Goal: Communication & Community: Answer question/provide support

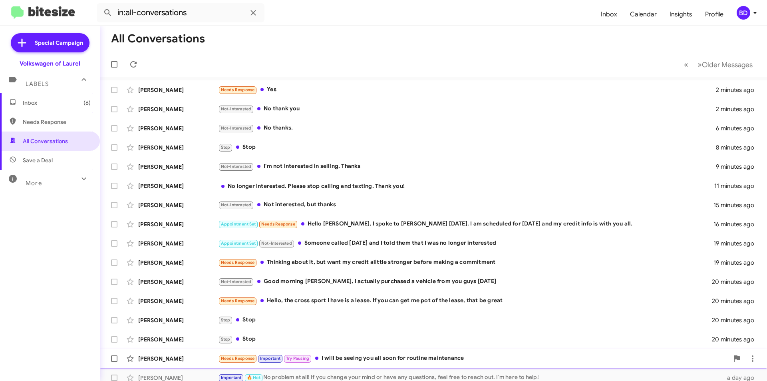
click at [408, 358] on div "Needs Response Important Try Pausing I will be seeing you all soon for routine …" at bounding box center [473, 358] width 511 height 9
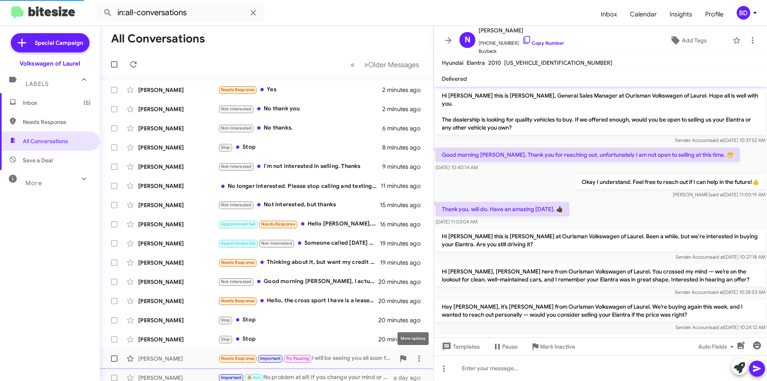
scroll to position [121, 0]
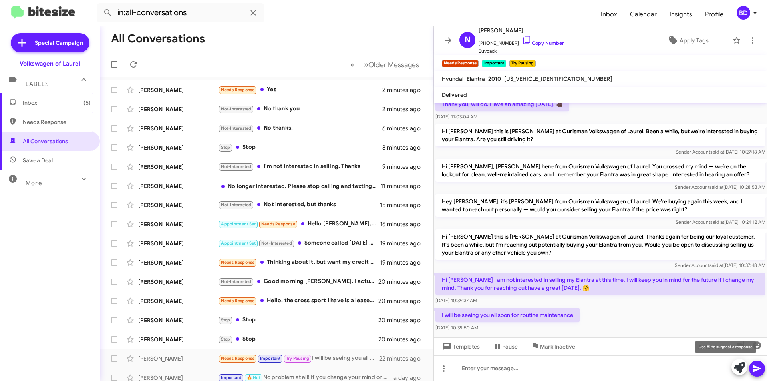
click at [739, 367] on icon at bounding box center [739, 367] width 11 height 11
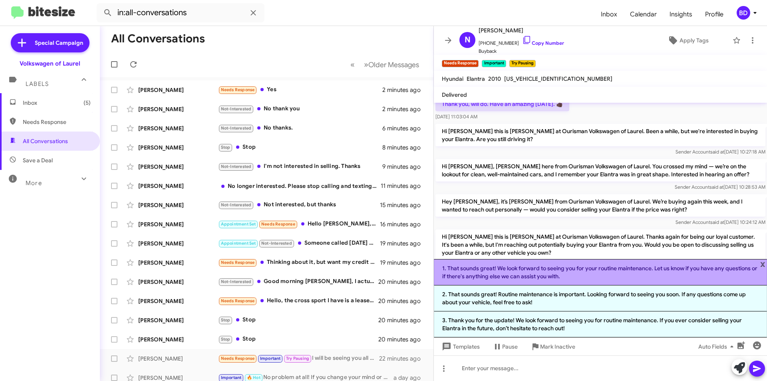
click at [709, 276] on li "1. That sounds great! We look forward to seeing you for your routine maintenanc…" at bounding box center [600, 272] width 333 height 26
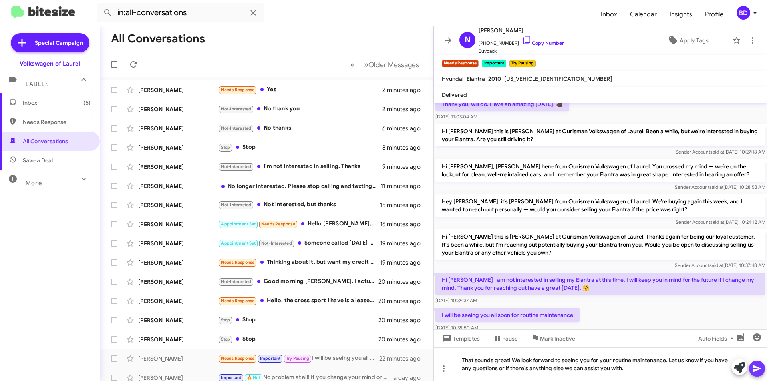
click at [759, 369] on icon at bounding box center [757, 368] width 8 height 7
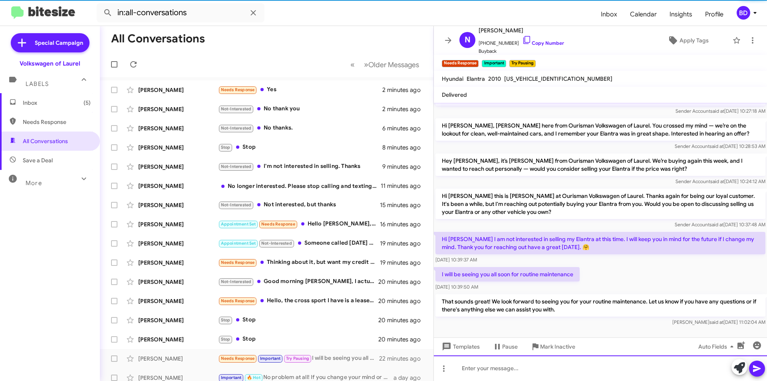
scroll to position [174, 0]
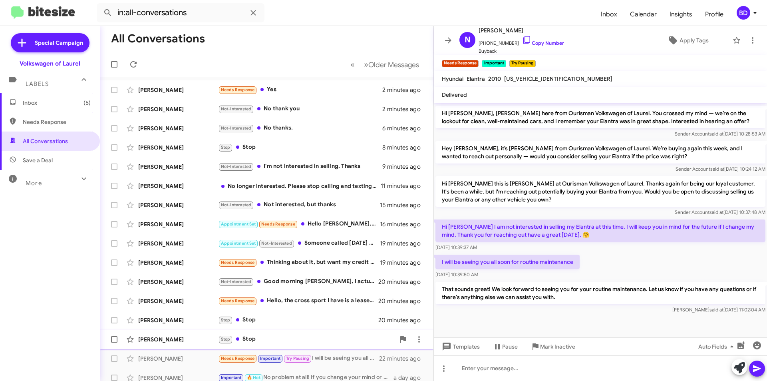
click at [260, 341] on div "Stop Stop" at bounding box center [306, 338] width 177 height 9
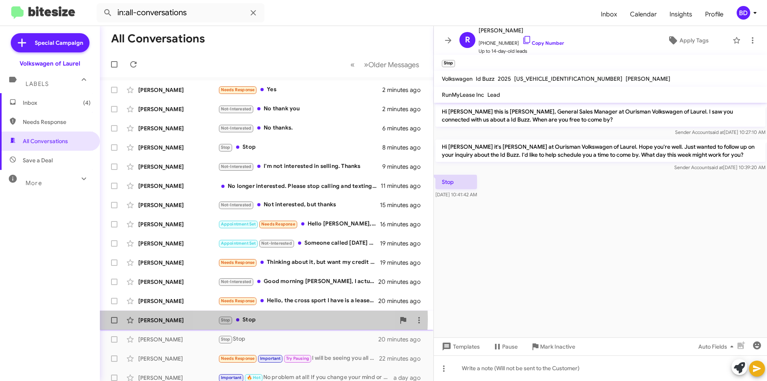
click at [260, 319] on div "Stop Stop" at bounding box center [306, 319] width 177 height 9
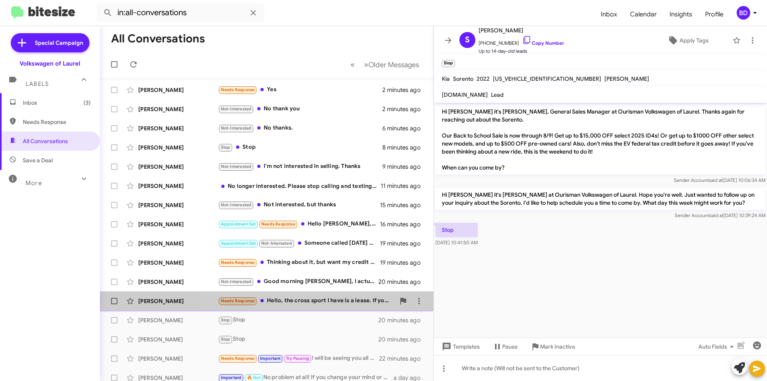
click at [291, 300] on div "Needs Response Hello, the cross sport I have is a lease. If you can get me pot …" at bounding box center [306, 300] width 177 height 9
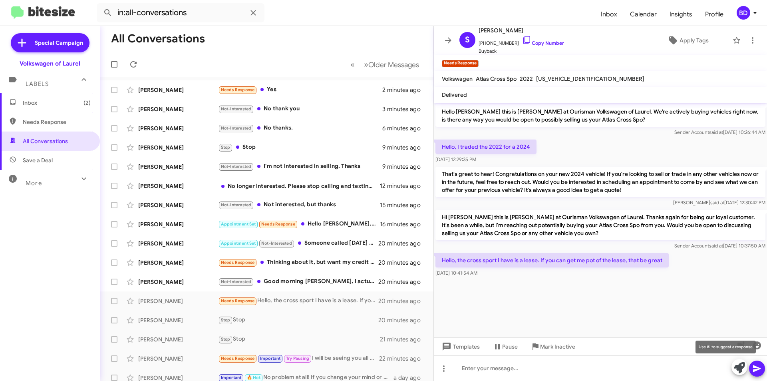
click at [739, 375] on span at bounding box center [739, 368] width 11 height 18
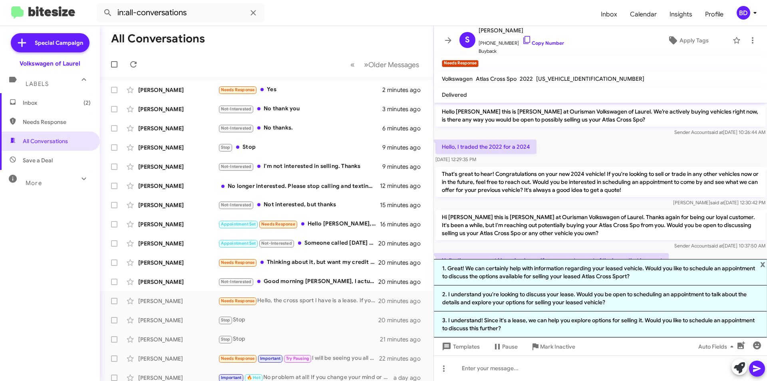
click at [557, 274] on li "1. Great! We can certainly help with information regarding your leased vehicle.…" at bounding box center [600, 272] width 333 height 26
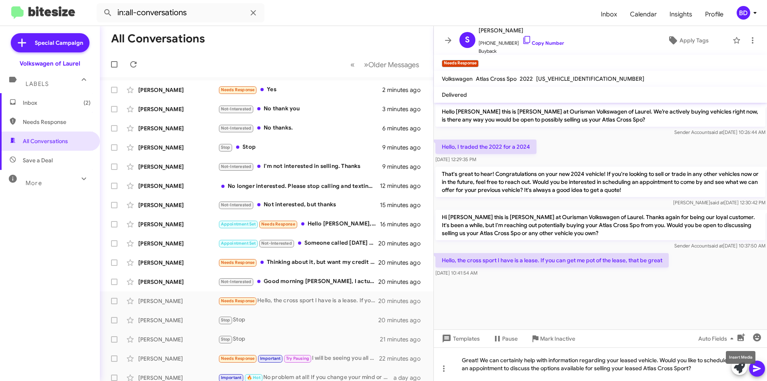
click at [756, 367] on mat-tooltip-component "Insert Media" at bounding box center [740, 357] width 41 height 24
click at [760, 370] on icon at bounding box center [757, 369] width 10 height 10
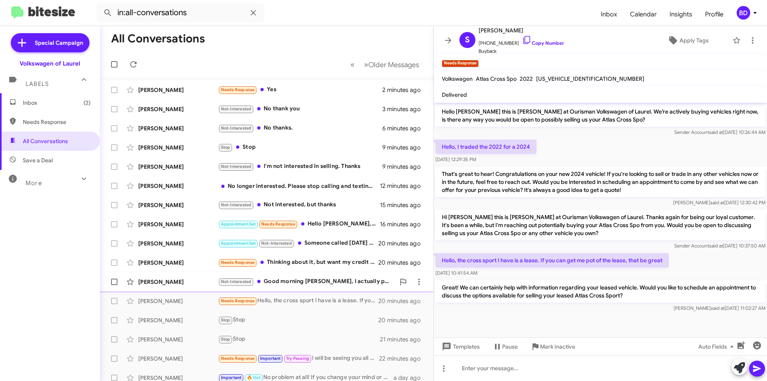
click at [352, 284] on div "Not-Interested Good morning Brian, I actually purchased a vehicle from you guys…" at bounding box center [306, 281] width 177 height 9
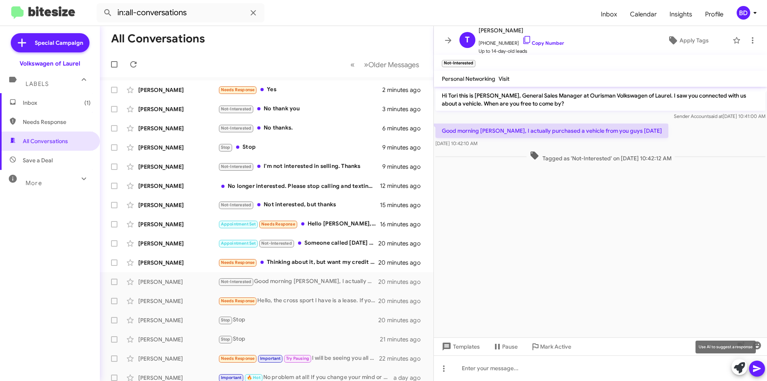
click at [742, 369] on icon at bounding box center [739, 367] width 11 height 11
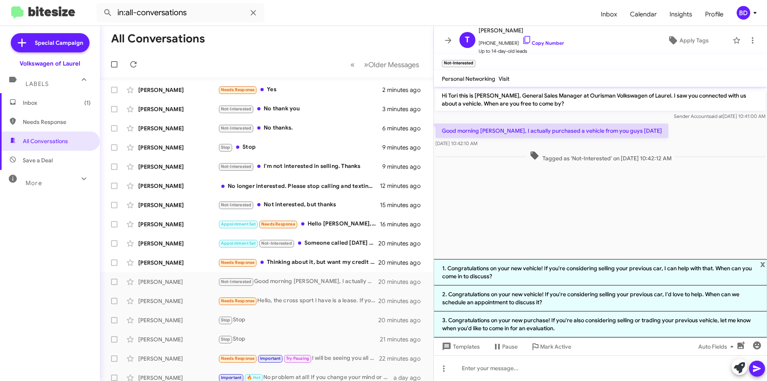
click at [629, 272] on li "1. Congratulations on your new vehicle! If you're considering selling your prev…" at bounding box center [600, 272] width 333 height 26
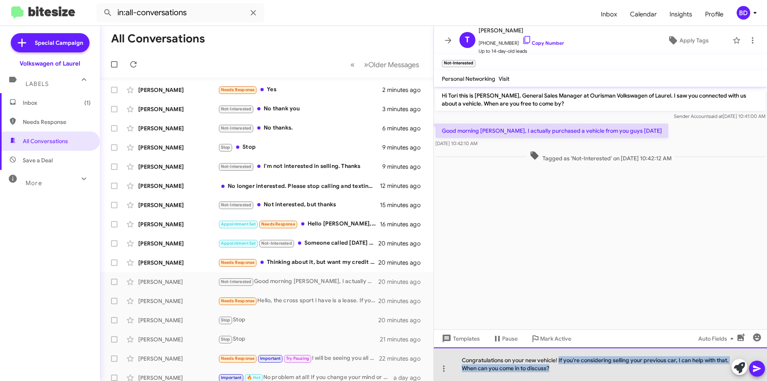
drag, startPoint x: 559, startPoint y: 361, endPoint x: 568, endPoint y: 371, distance: 13.8
click at [568, 371] on div "Congratulations on your new vehicle! If you're considering selling your previou…" at bounding box center [600, 364] width 333 height 34
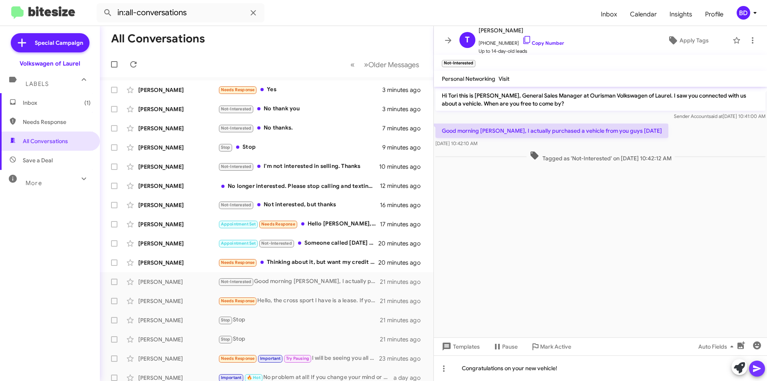
click at [762, 366] on button at bounding box center [757, 368] width 16 height 16
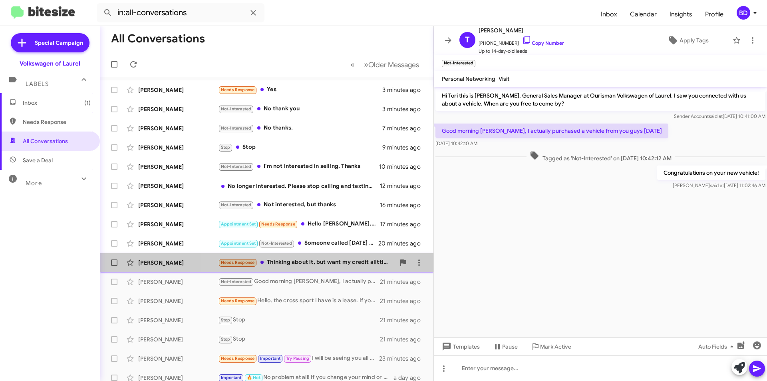
click at [304, 261] on div "Needs Response Thinking about it, but want my credit alittle stronger before ma…" at bounding box center [306, 262] width 177 height 9
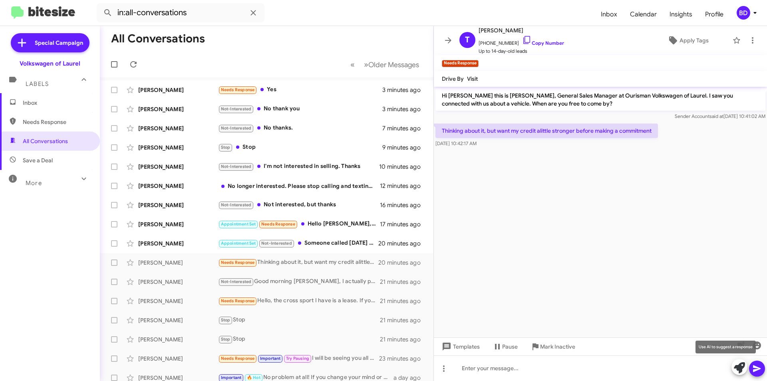
click at [737, 364] on icon at bounding box center [739, 367] width 11 height 11
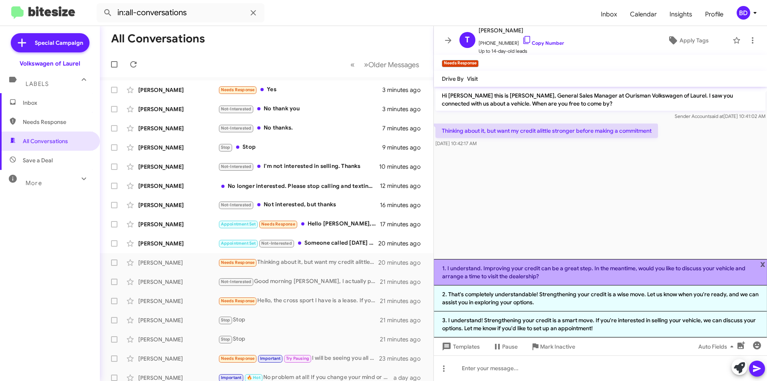
click at [664, 273] on li "1. I understand. Improving your credit can be a great step. In the meantime, wo…" at bounding box center [600, 272] width 333 height 26
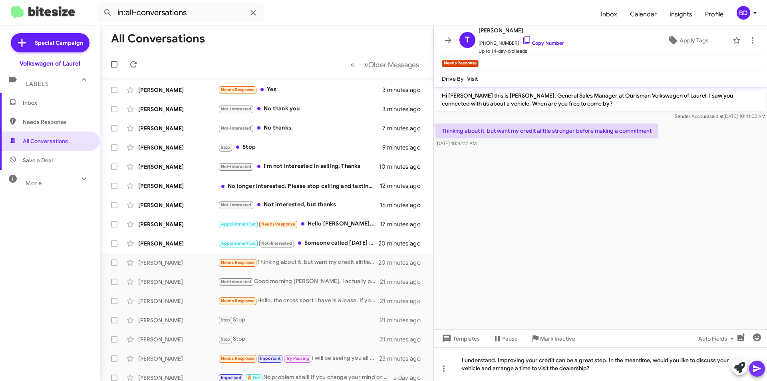
click at [752, 365] on icon at bounding box center [757, 369] width 10 height 10
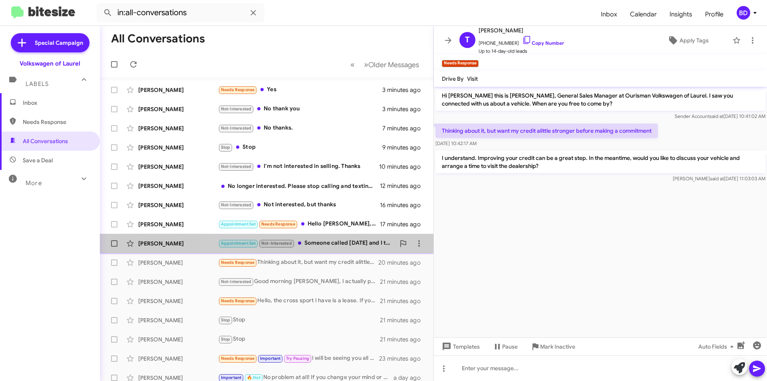
click at [316, 245] on div "Appointment Set Not-Interested Someone called yesterday and I told them that I …" at bounding box center [306, 242] width 177 height 9
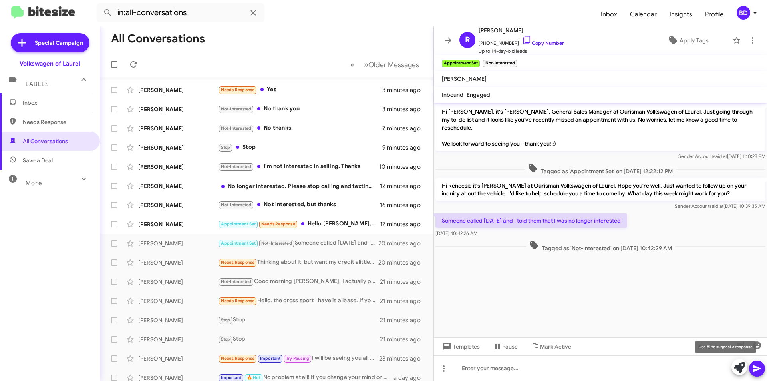
click at [739, 371] on icon at bounding box center [739, 367] width 11 height 11
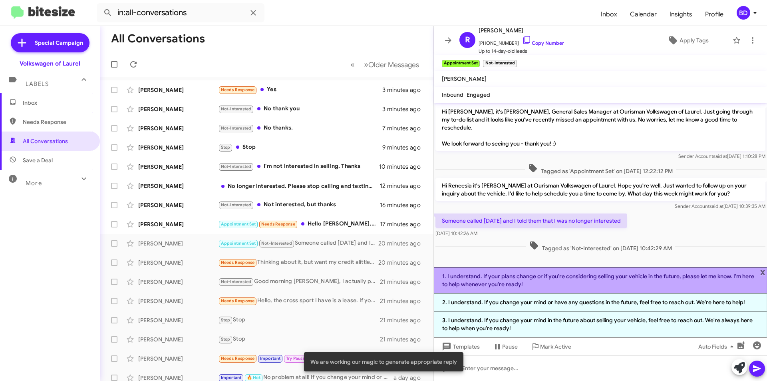
click at [570, 280] on li "1. I understand. If your plans change or if you're considering selling your veh…" at bounding box center [600, 280] width 333 height 26
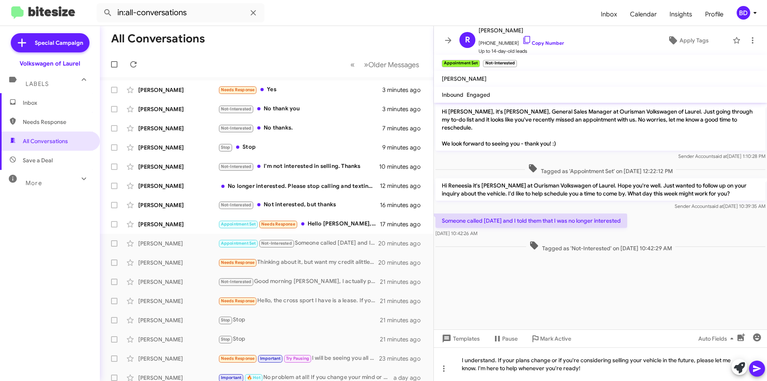
click at [756, 370] on icon at bounding box center [757, 368] width 8 height 7
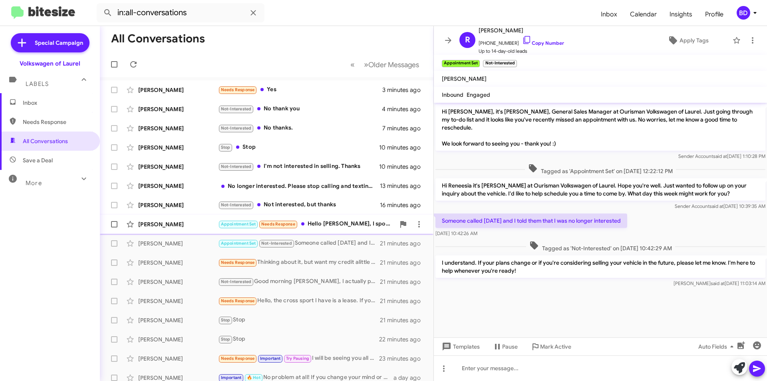
click at [333, 224] on div "Appointment Set Needs Response Hello Brian, I spoke to Josh yesterday. I am sch…" at bounding box center [306, 223] width 177 height 9
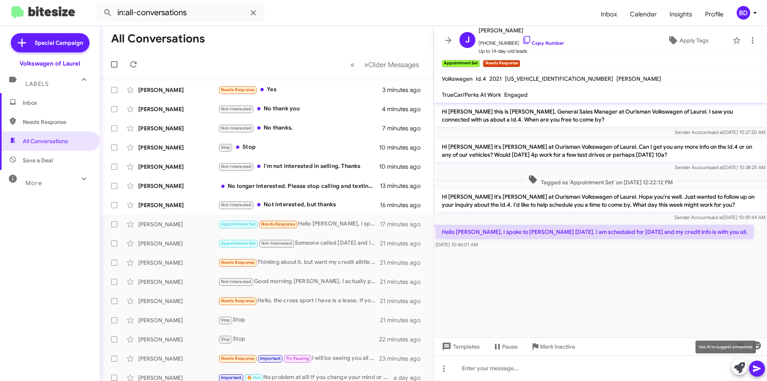
click at [734, 368] on icon at bounding box center [739, 367] width 11 height 11
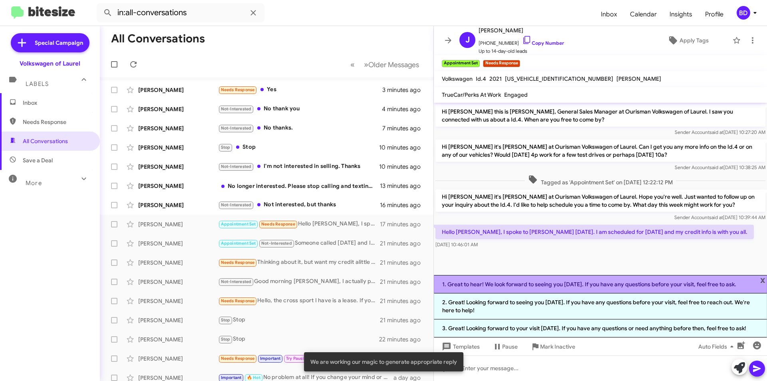
click at [534, 277] on li "1. Great to hear! We look forward to seeing you on Saturday. If you have any qu…" at bounding box center [600, 284] width 333 height 18
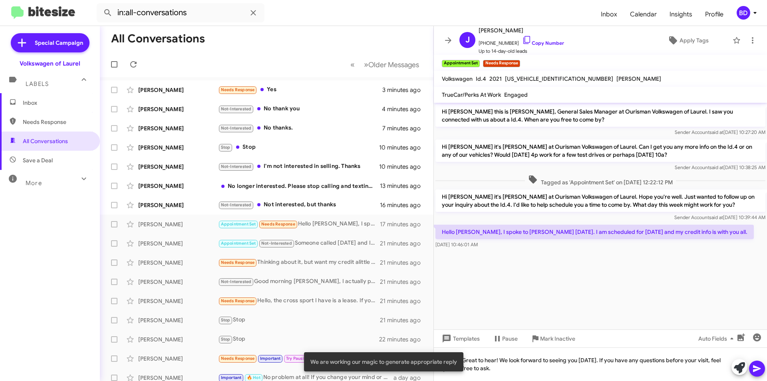
click at [757, 368] on icon at bounding box center [757, 368] width 8 height 7
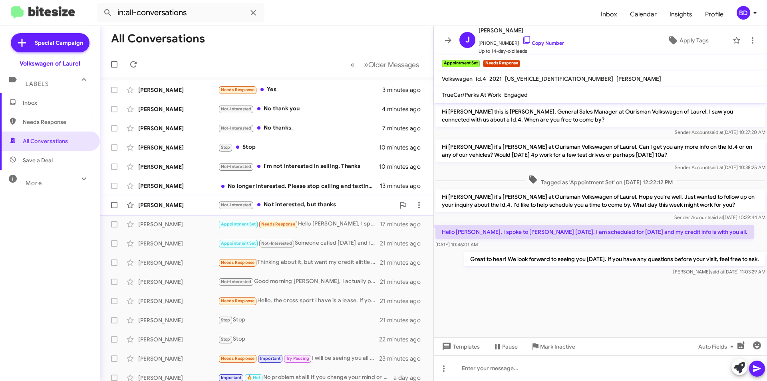
click at [333, 206] on div "Not-Interested Not interested, but thanks" at bounding box center [306, 204] width 177 height 9
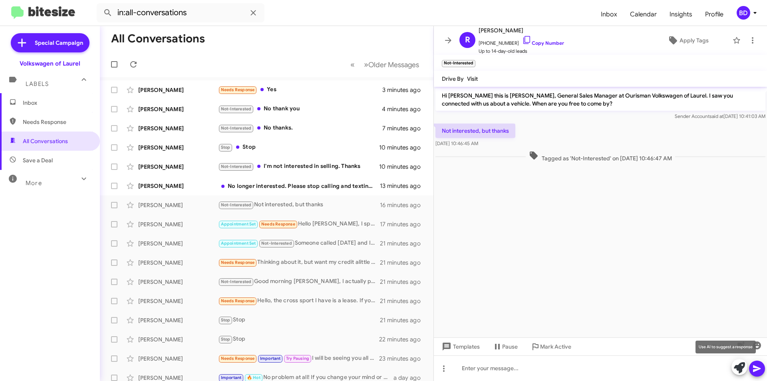
click at [741, 367] on icon at bounding box center [739, 367] width 11 height 11
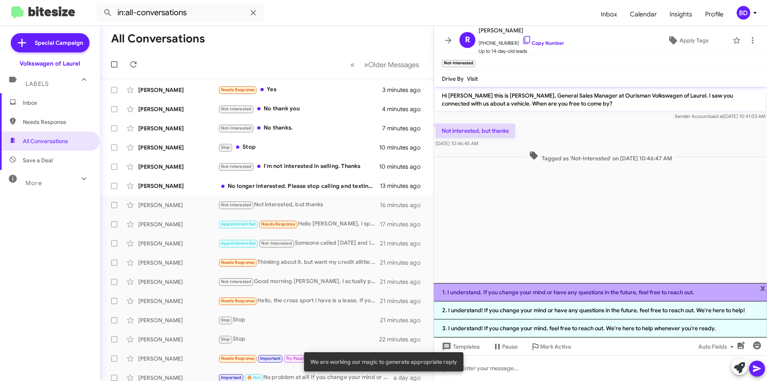
click at [562, 295] on li "1. I understand. If you change your mind or have any questions in the future, f…" at bounding box center [600, 292] width 333 height 18
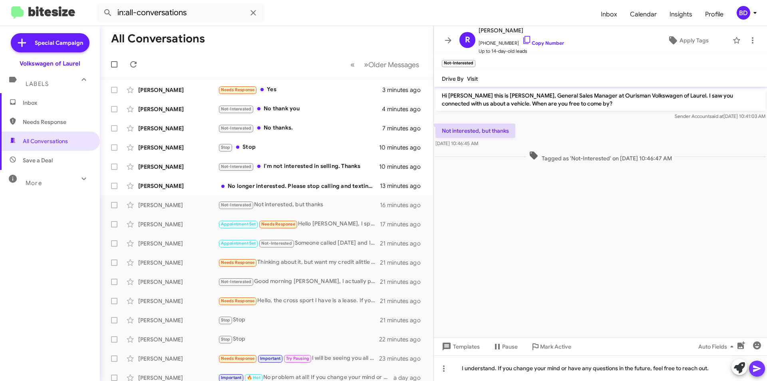
click at [759, 368] on icon at bounding box center [757, 368] width 8 height 7
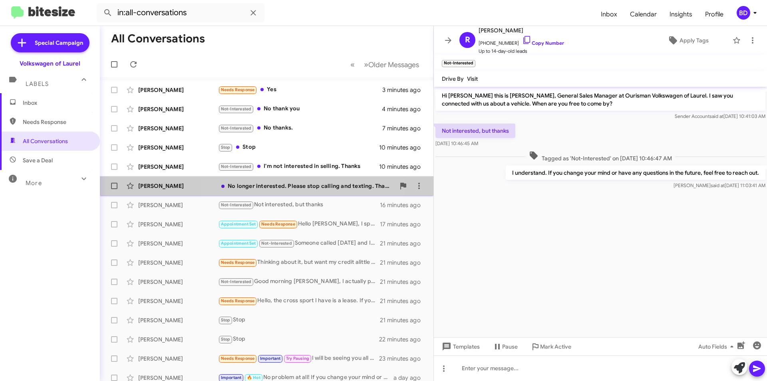
click at [303, 189] on div "No longer interested. Please stop calling and texting. Thank you!" at bounding box center [306, 186] width 177 height 8
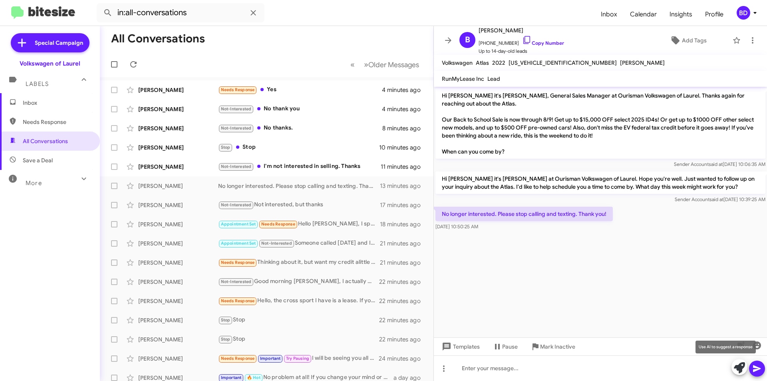
click at [741, 367] on icon at bounding box center [739, 367] width 11 height 11
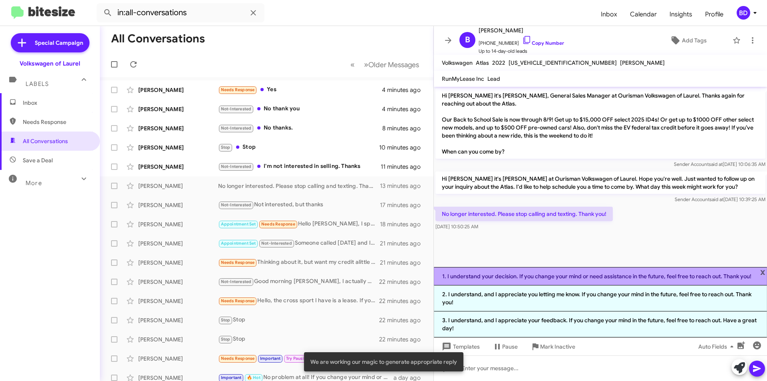
click at [529, 276] on li "1. I understand your decision. If you change your mind or need assistance in th…" at bounding box center [600, 276] width 333 height 18
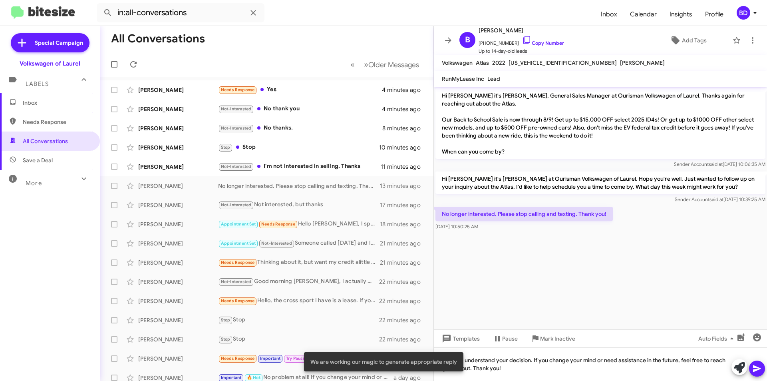
click at [758, 364] on icon at bounding box center [757, 369] width 10 height 10
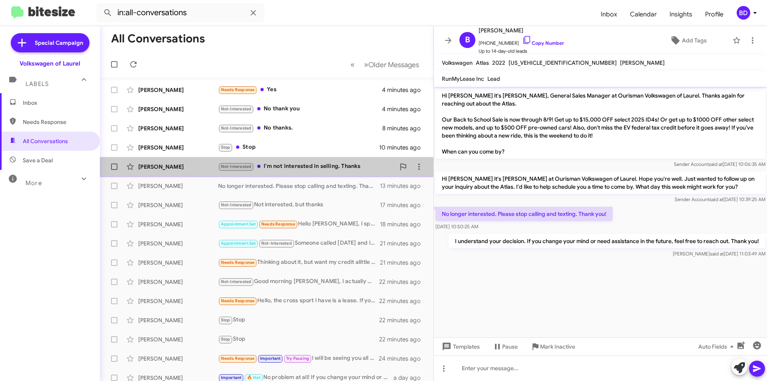
click at [313, 165] on div "Not-Interested I'm not interested in selling. Thanks" at bounding box center [306, 166] width 177 height 9
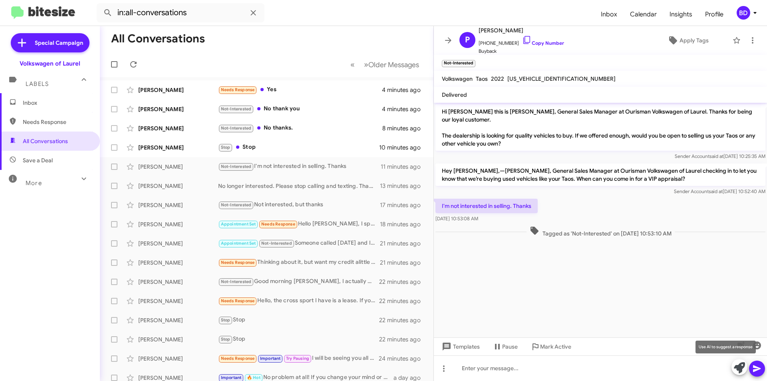
click at [735, 366] on icon at bounding box center [739, 367] width 11 height 11
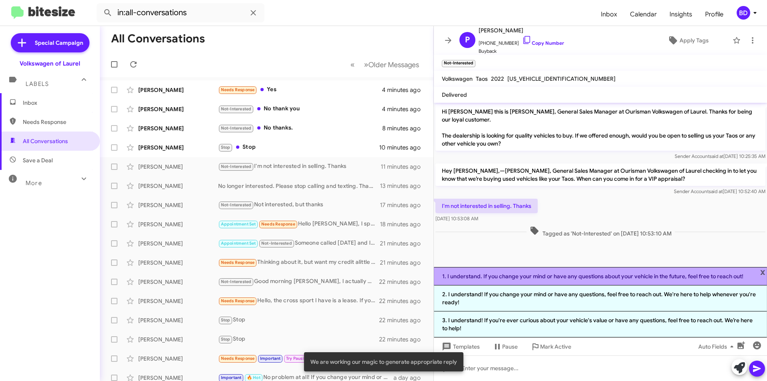
click at [571, 277] on li "1. I understand. If you change your mind or have any questions about your vehic…" at bounding box center [600, 276] width 333 height 18
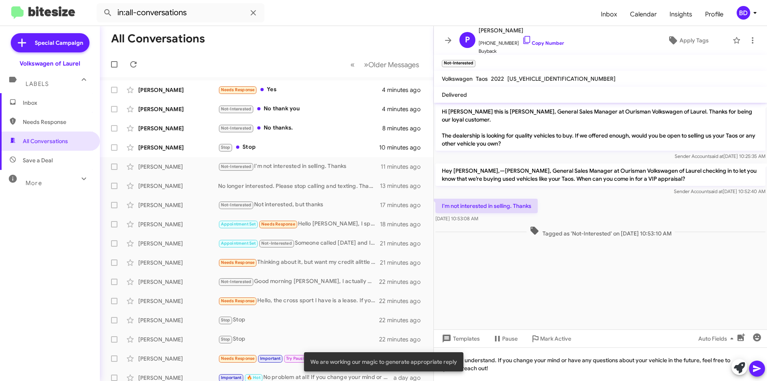
click at [758, 366] on icon at bounding box center [757, 369] width 10 height 10
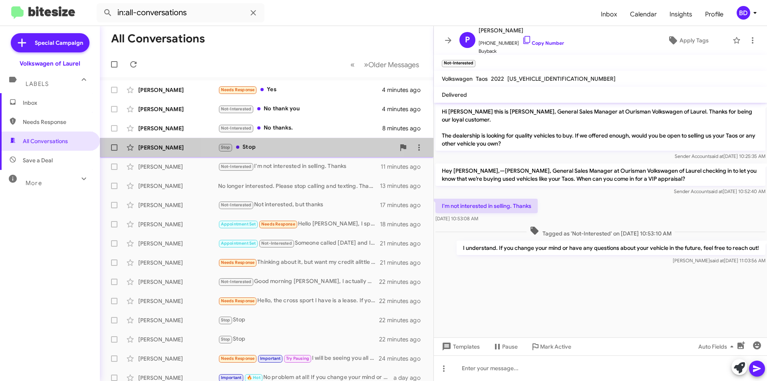
click at [287, 149] on div "Stop Stop" at bounding box center [306, 147] width 177 height 9
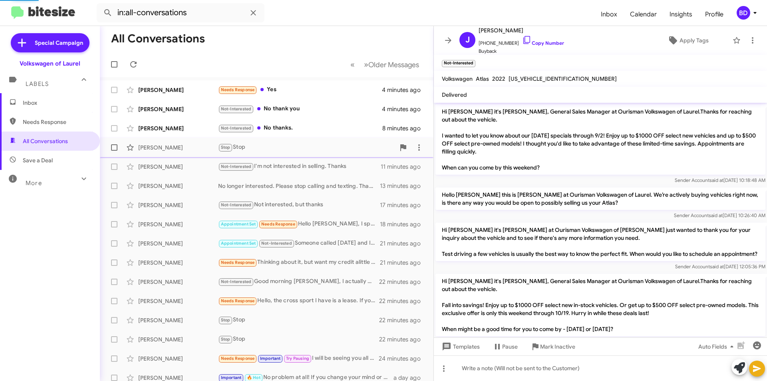
scroll to position [215, 0]
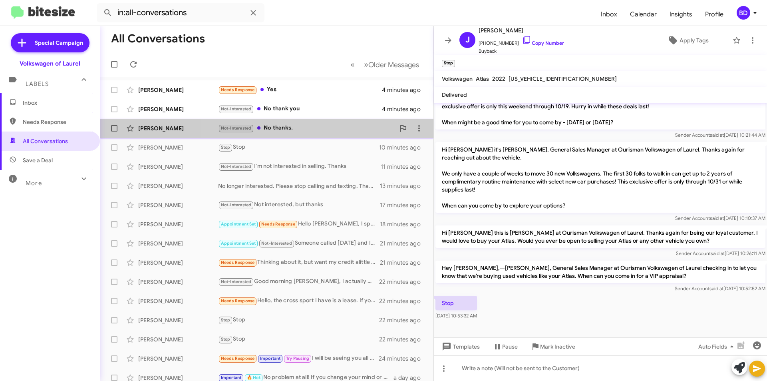
click at [315, 127] on div "Not-Interested No thanks." at bounding box center [306, 127] width 177 height 9
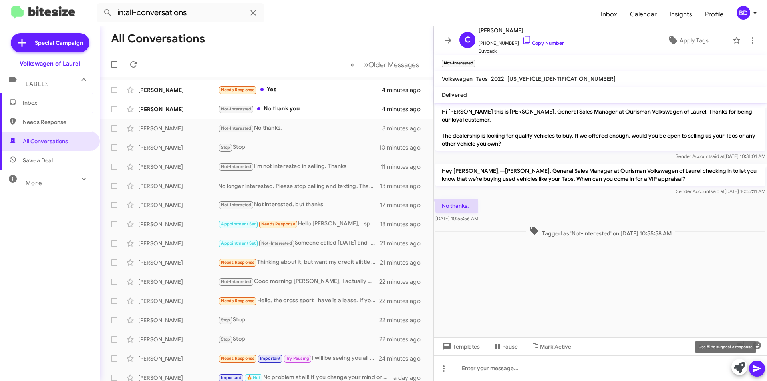
click at [741, 369] on icon at bounding box center [739, 367] width 11 height 11
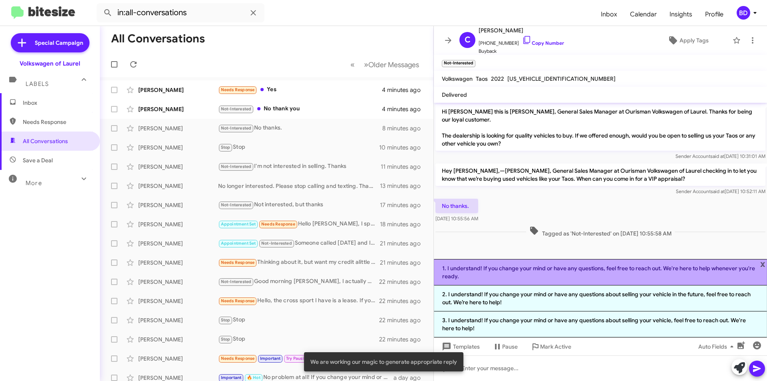
click at [579, 272] on li "1. I understand! If you change your mind or have any questions, feel free to re…" at bounding box center [600, 272] width 333 height 26
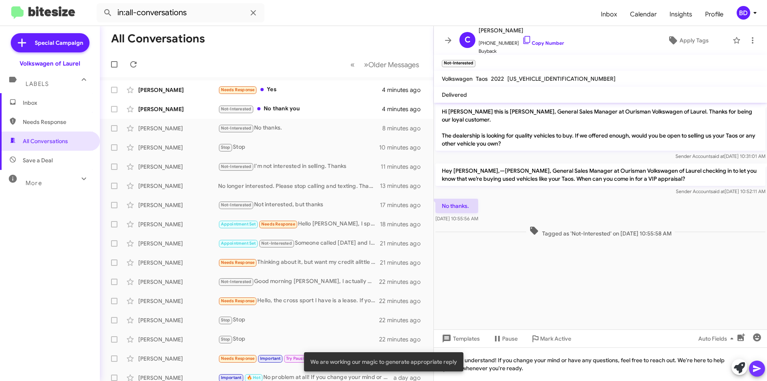
click at [762, 367] on button at bounding box center [757, 368] width 16 height 16
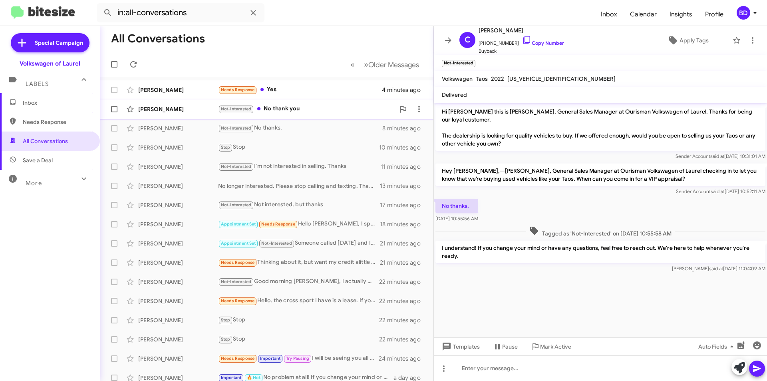
click at [287, 107] on div "Not-Interested No thank you" at bounding box center [306, 108] width 177 height 9
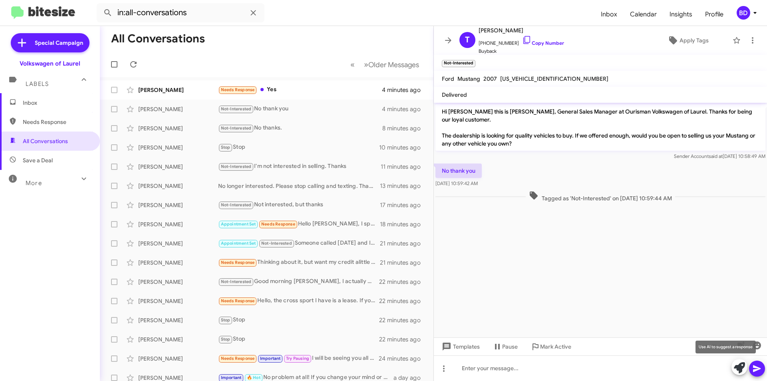
click at [737, 367] on icon at bounding box center [739, 367] width 11 height 11
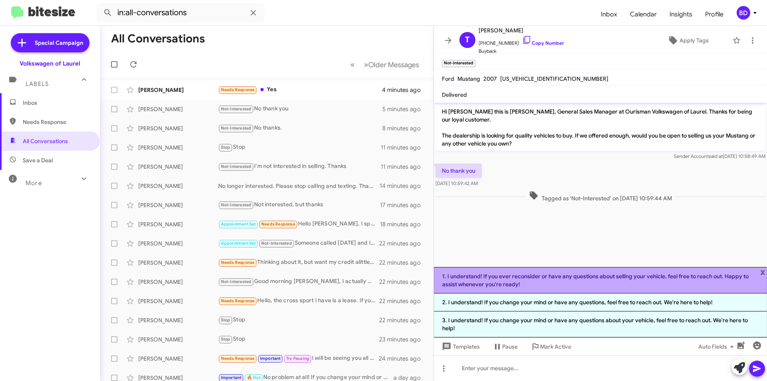
click at [566, 283] on li "1. I understand! If you ever reconsider or have any questions about selling you…" at bounding box center [600, 280] width 333 height 26
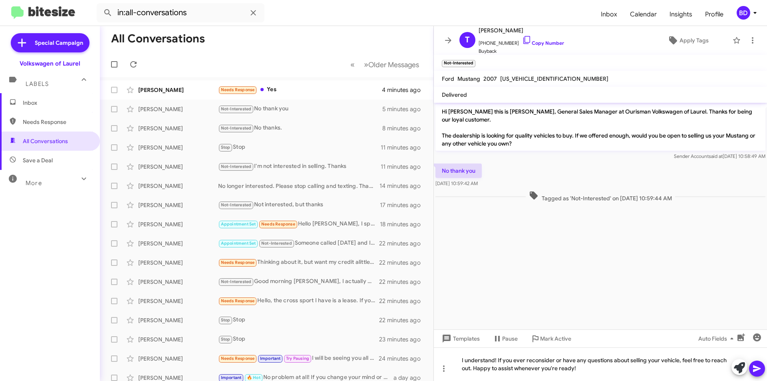
click at [757, 367] on icon at bounding box center [757, 368] width 8 height 7
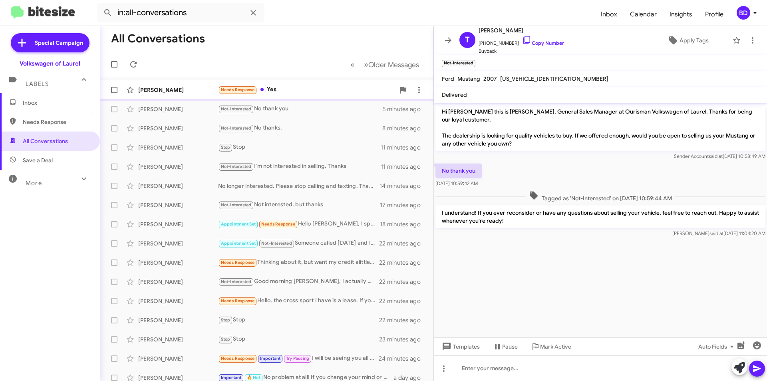
click at [310, 95] on div "Rida Ali Needs Response Yes 4 minutes ago" at bounding box center [266, 90] width 321 height 16
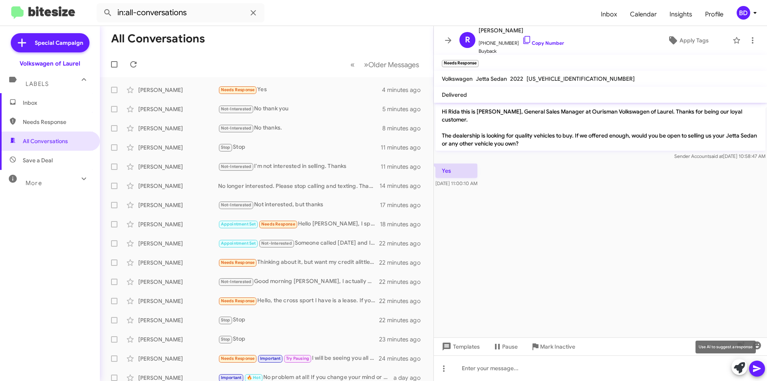
click at [741, 365] on icon at bounding box center [739, 367] width 11 height 11
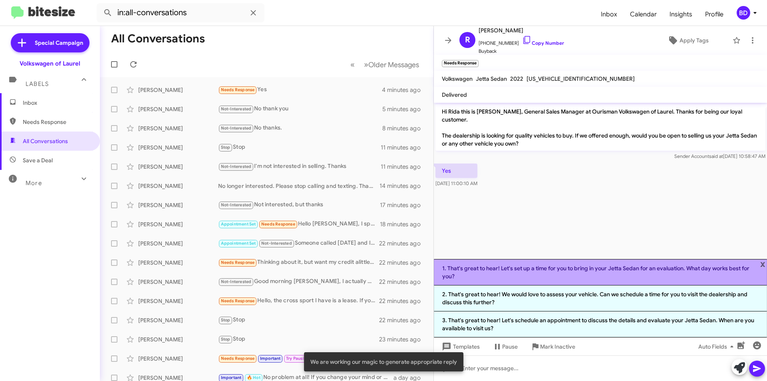
click at [628, 275] on li "1. That's great to hear! Let's set up a time for you to bring in your Jetta Sed…" at bounding box center [600, 272] width 333 height 26
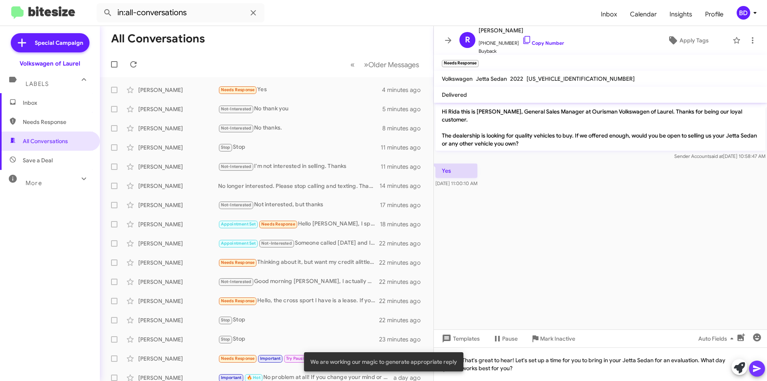
click at [756, 366] on icon at bounding box center [757, 368] width 8 height 7
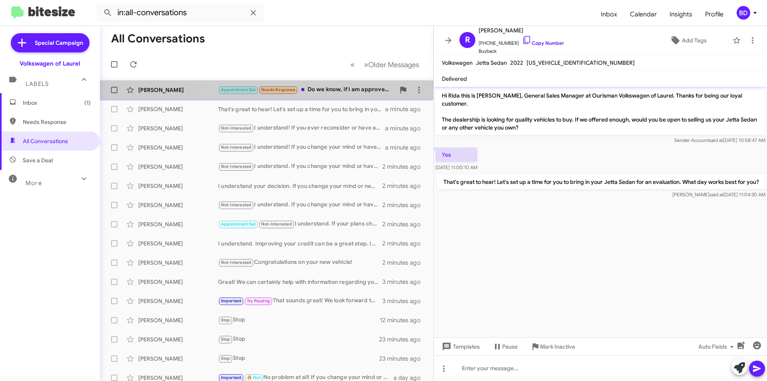
click at [336, 91] on div "Appointment Set Needs Response Do we know, if I am approved and for how much, a…" at bounding box center [306, 89] width 177 height 9
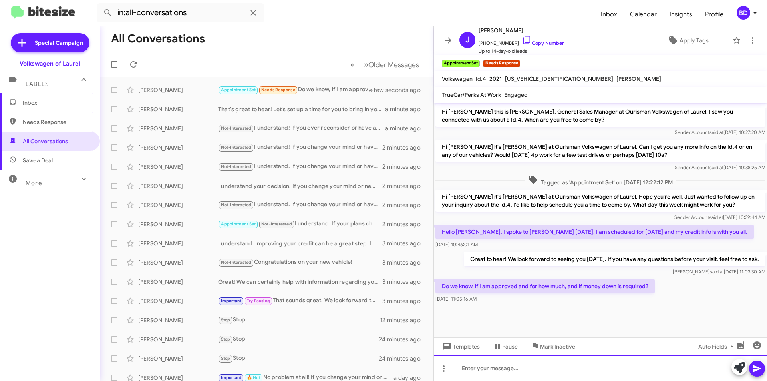
click at [616, 362] on div at bounding box center [600, 368] width 333 height 26
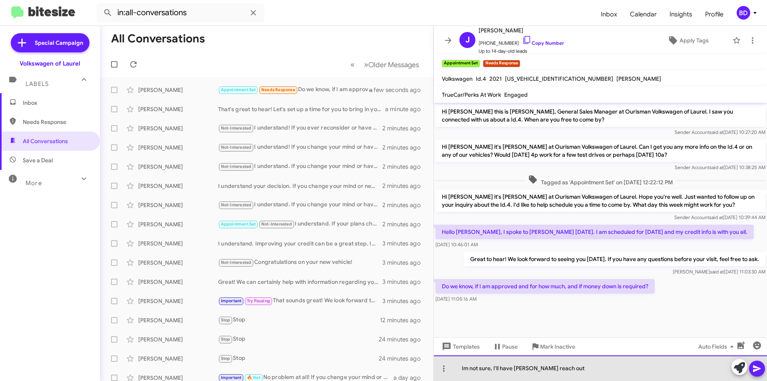
click at [526, 368] on div "Im not sure, I'll have Jose reach out" at bounding box center [600, 368] width 333 height 26
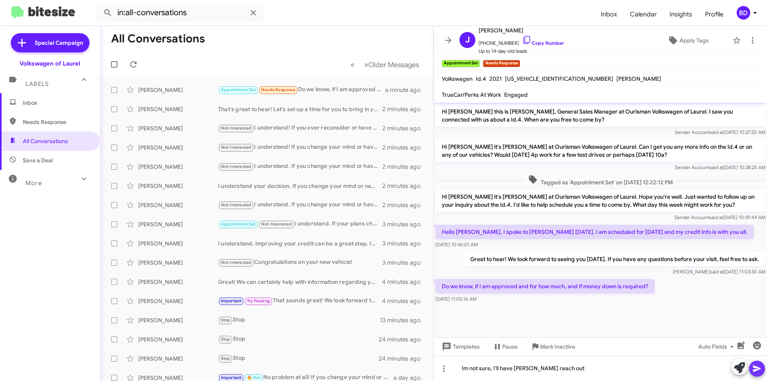
click at [755, 371] on icon at bounding box center [757, 368] width 8 height 7
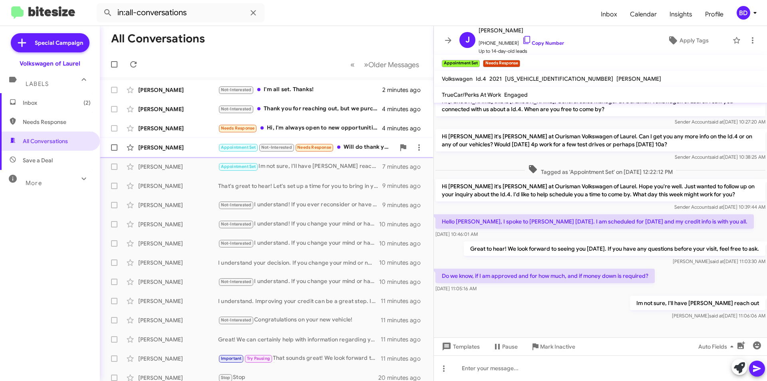
click at [362, 149] on div "Appointment Set Not-Interested Needs Response Will do thank you" at bounding box center [306, 147] width 177 height 9
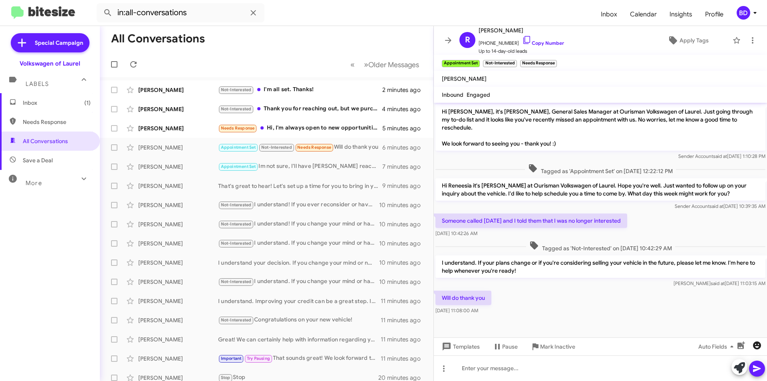
click at [763, 342] on span "button" at bounding box center [757, 345] width 16 height 10
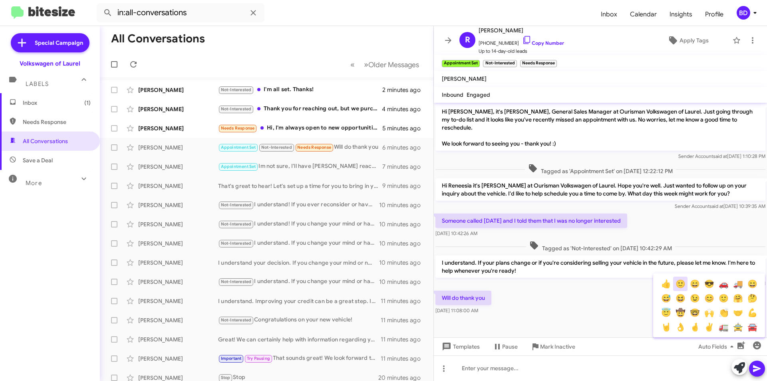
click at [680, 281] on button "🙂" at bounding box center [680, 283] width 14 height 14
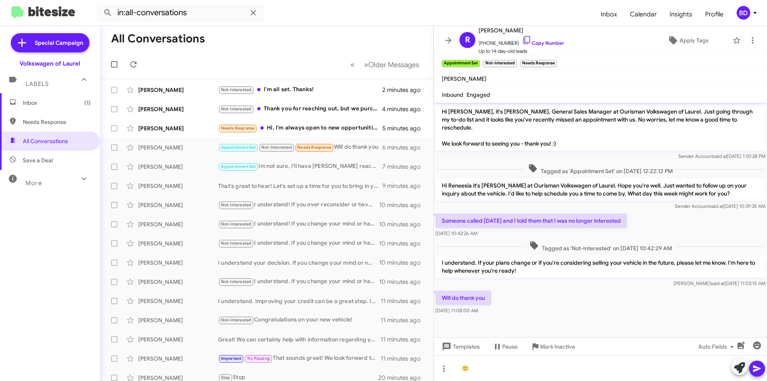
click at [757, 367] on icon at bounding box center [757, 368] width 8 height 7
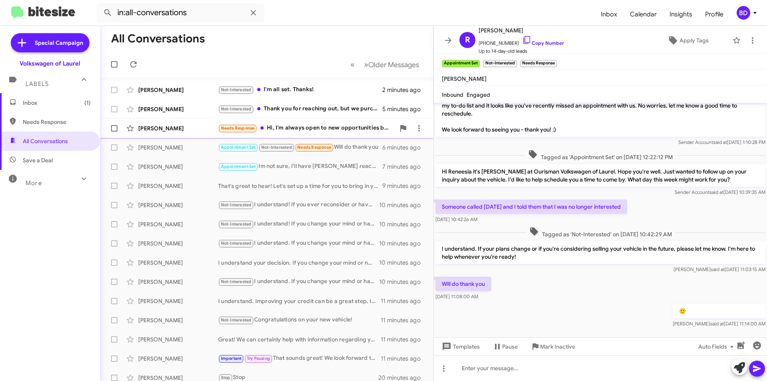
click at [320, 128] on div "Needs Response Hi, I'm always open to new opportunities but it will depend on i…" at bounding box center [306, 127] width 177 height 9
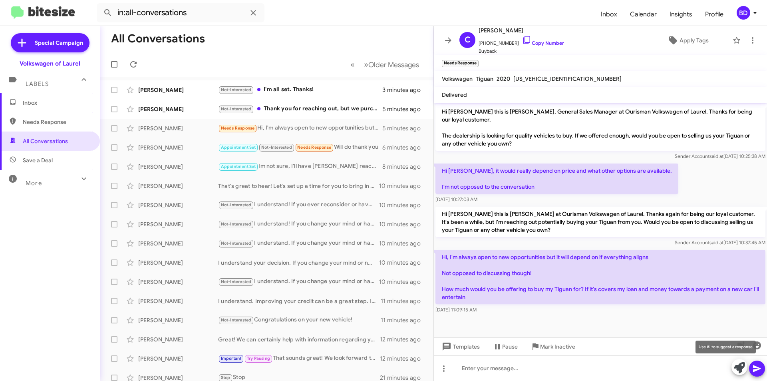
click at [735, 369] on icon at bounding box center [739, 367] width 11 height 11
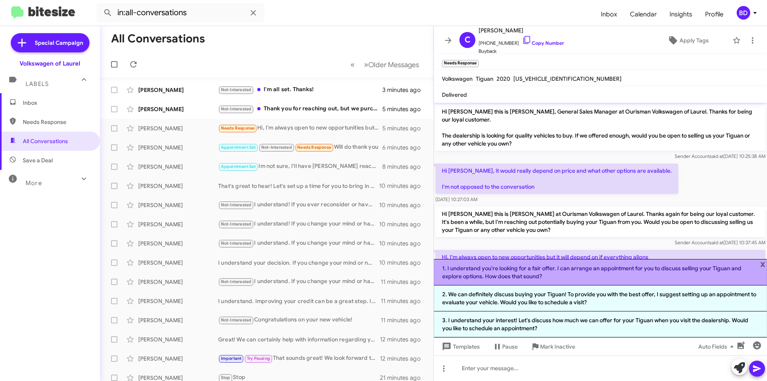
click at [597, 273] on li "1. I understand you're looking for a fair offer. I can arrange an appointment f…" at bounding box center [600, 272] width 333 height 26
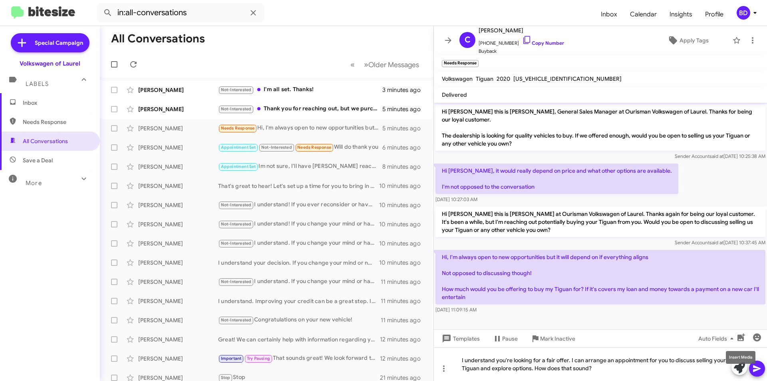
click at [754, 369] on mat-tooltip-component "Insert Media" at bounding box center [740, 357] width 41 height 24
click at [761, 371] on icon at bounding box center [757, 369] width 10 height 10
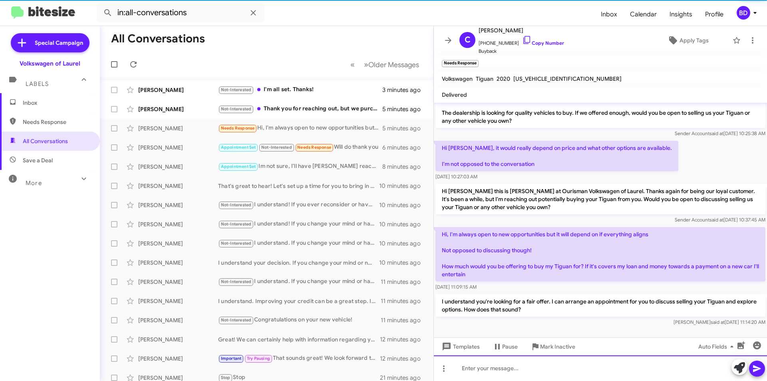
scroll to position [23, 0]
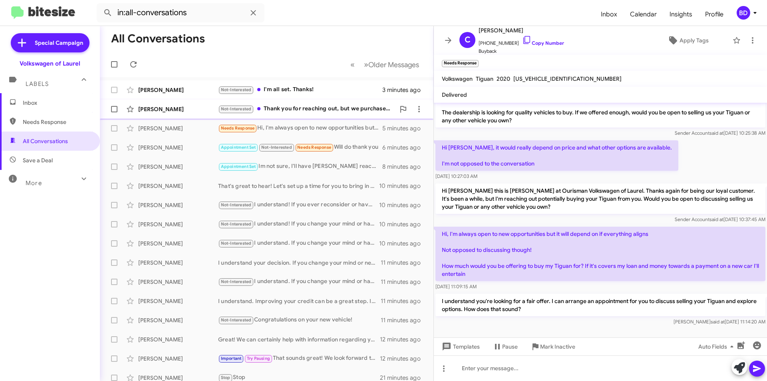
click at [327, 109] on div "Not-Interested Thank you for reaching out, but we purchased another Honda Pilot…" at bounding box center [306, 108] width 177 height 9
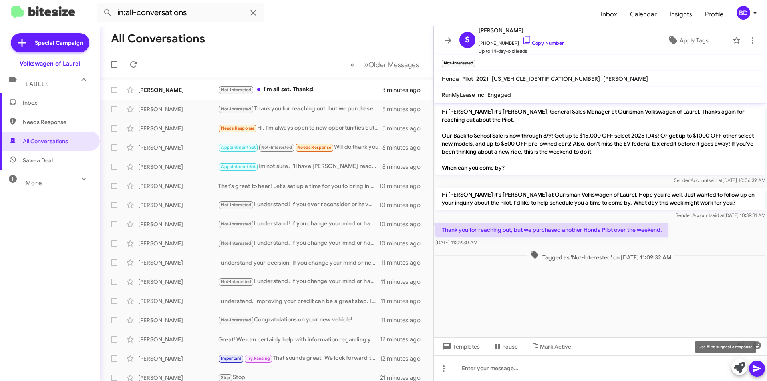
click at [738, 372] on icon at bounding box center [739, 367] width 11 height 11
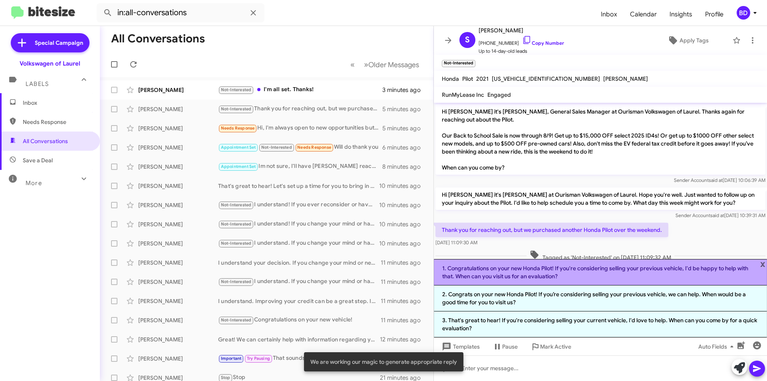
click at [582, 266] on li "1. Congratulations on your new Honda Pilot! If you're considering selling your …" at bounding box center [600, 272] width 333 height 26
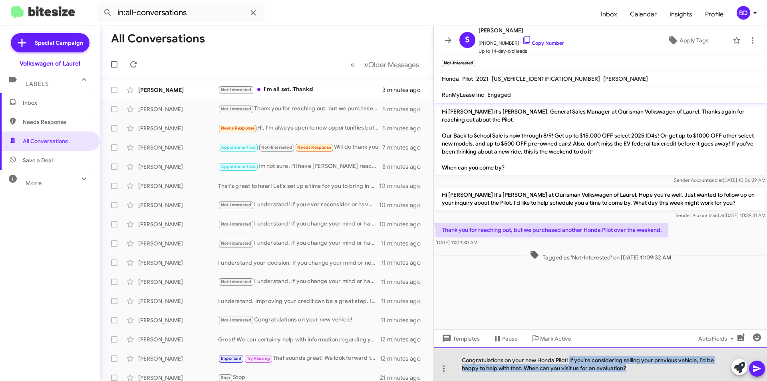
drag, startPoint x: 602, startPoint y: 363, endPoint x: 652, endPoint y: 378, distance: 52.3
click at [652, 378] on div "Congratulations on your new Honda Pilot! If you're considering selling your pre…" at bounding box center [600, 364] width 333 height 34
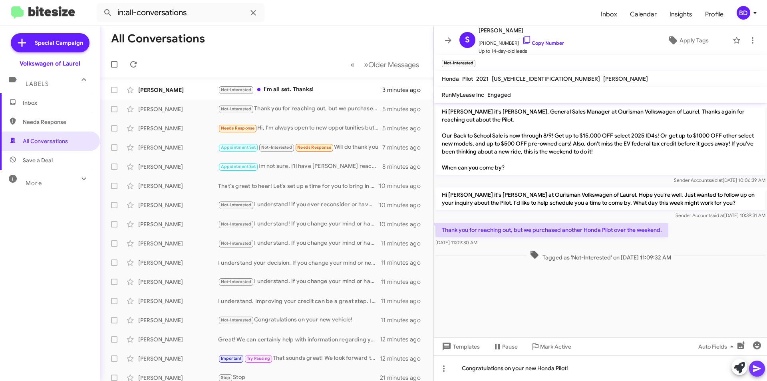
click at [760, 369] on icon at bounding box center [757, 368] width 8 height 7
click at [337, 91] on div "Not-Interested I'm all set. Thanks!" at bounding box center [306, 89] width 177 height 9
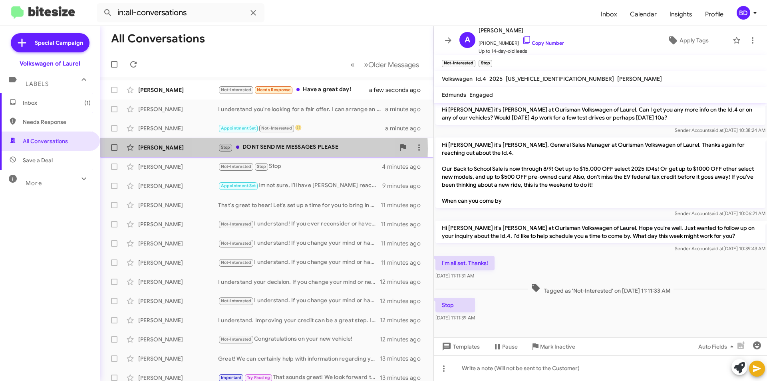
click at [259, 149] on div "Stop DONT SEND ME MESSAGES PLEASE" at bounding box center [306, 147] width 177 height 9
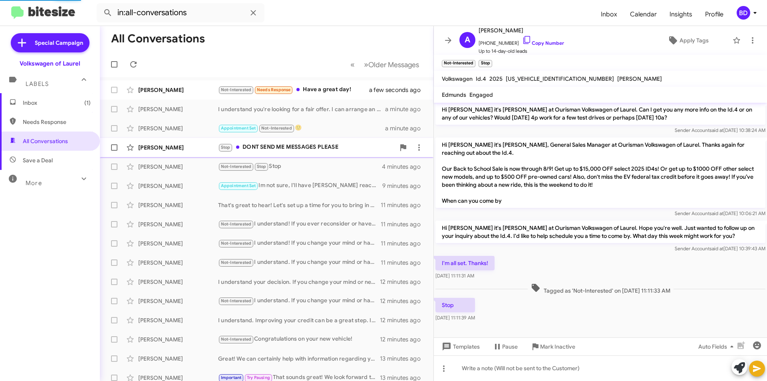
scroll to position [81, 0]
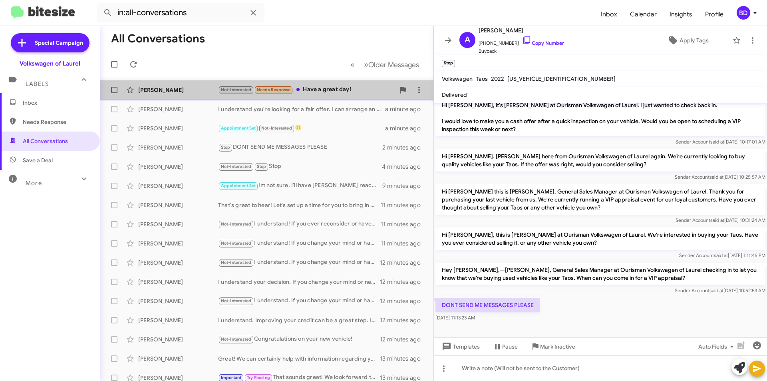
click at [316, 88] on div "Not-Interested Needs Response Have a great day!" at bounding box center [306, 89] width 177 height 9
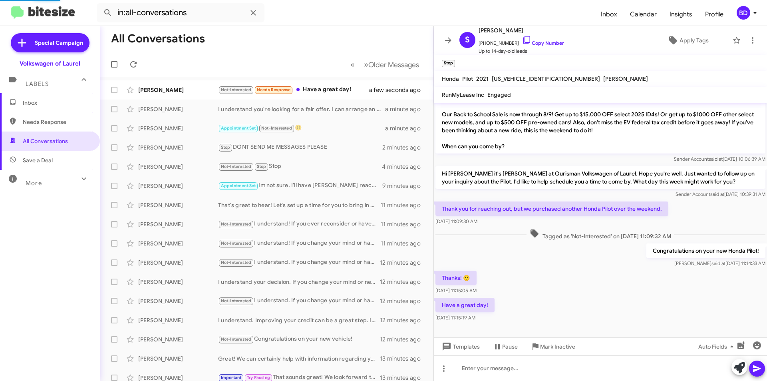
scroll to position [21, 0]
click at [757, 347] on icon "button" at bounding box center [757, 345] width 10 height 10
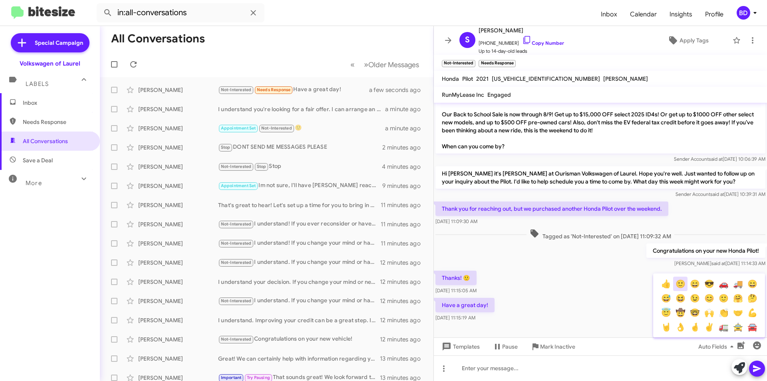
click at [681, 284] on button "🙂" at bounding box center [680, 283] width 14 height 14
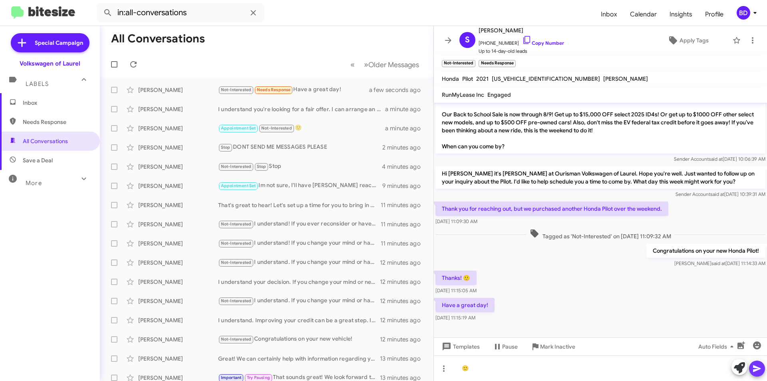
click at [759, 364] on icon at bounding box center [757, 369] width 10 height 10
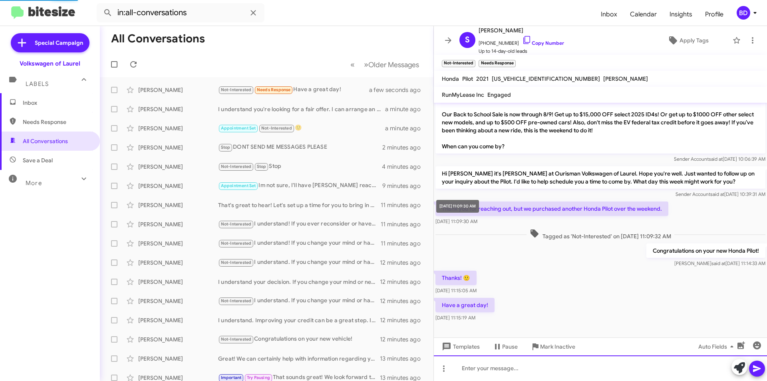
scroll to position [50, 0]
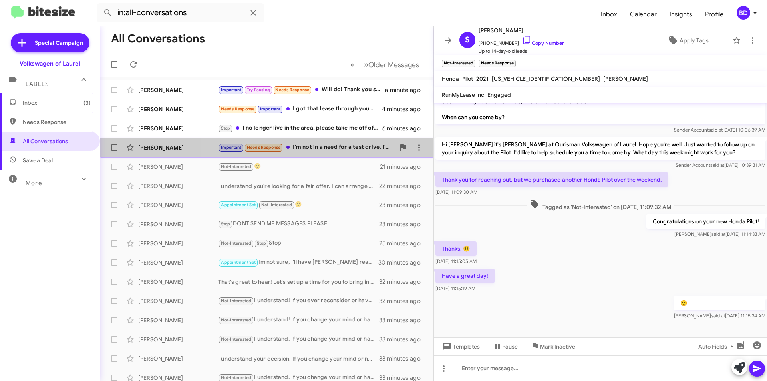
click at [319, 145] on div "Important Needs Response I'm not in a need for a test drive. I'm good on the pu…" at bounding box center [306, 147] width 177 height 9
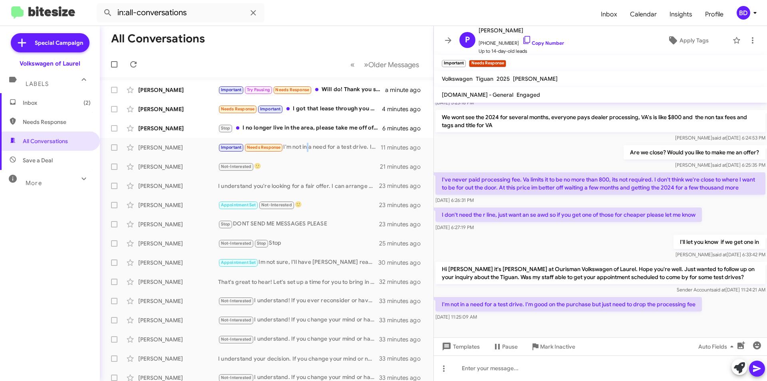
scroll to position [144, 0]
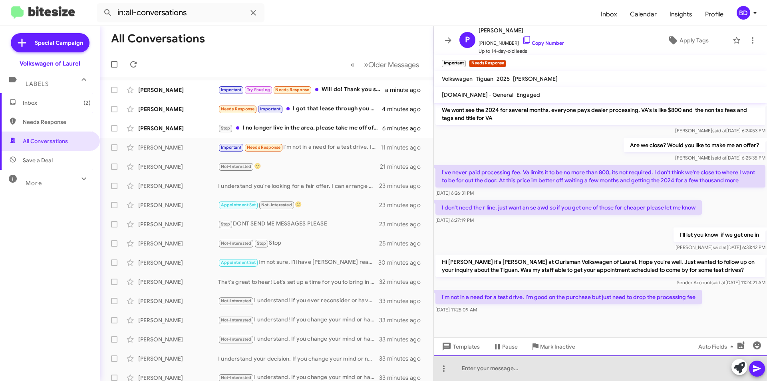
click at [545, 365] on div at bounding box center [600, 368] width 333 height 26
click at [497, 368] on div at bounding box center [600, 368] width 333 height 26
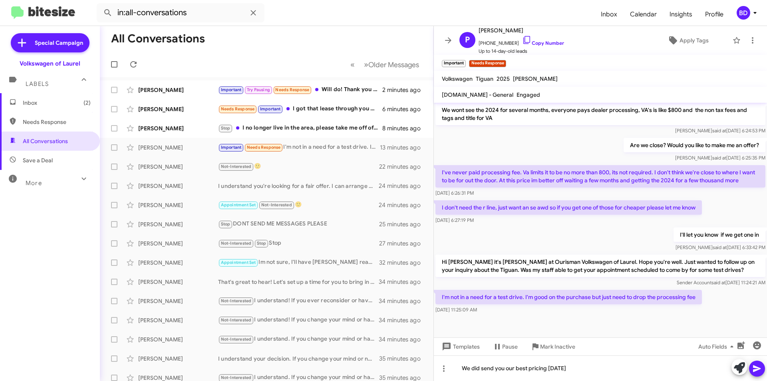
click at [757, 368] on icon at bounding box center [757, 368] width 8 height 7
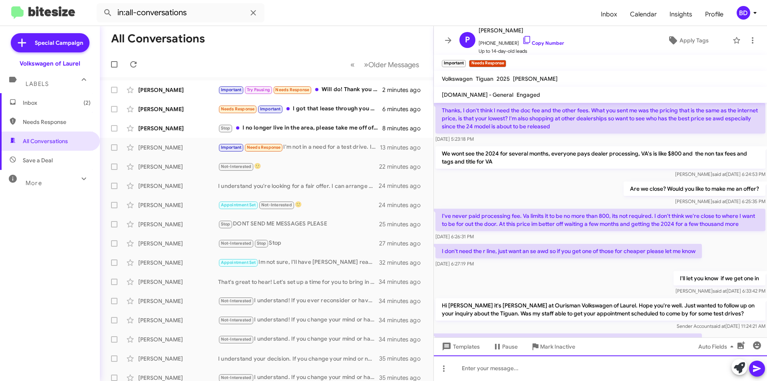
scroll to position [341, 0]
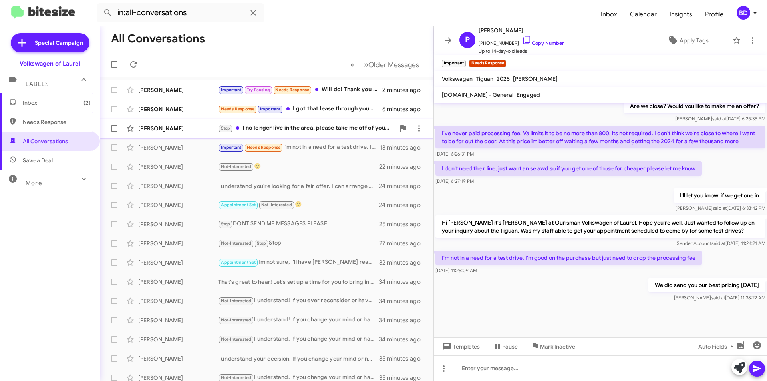
click at [305, 128] on div "Stop I no longer live in the area, please take me off of your contact list. Tha…" at bounding box center [306, 127] width 177 height 9
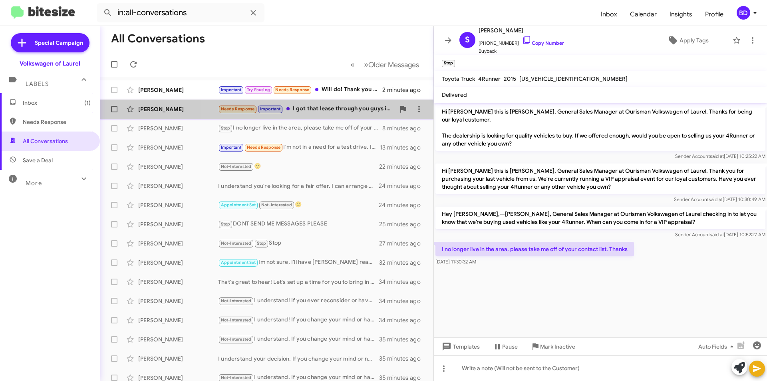
click at [336, 105] on div "Needs Response Important I got that lease through you guys in Rockville. You ha…" at bounding box center [306, 108] width 177 height 9
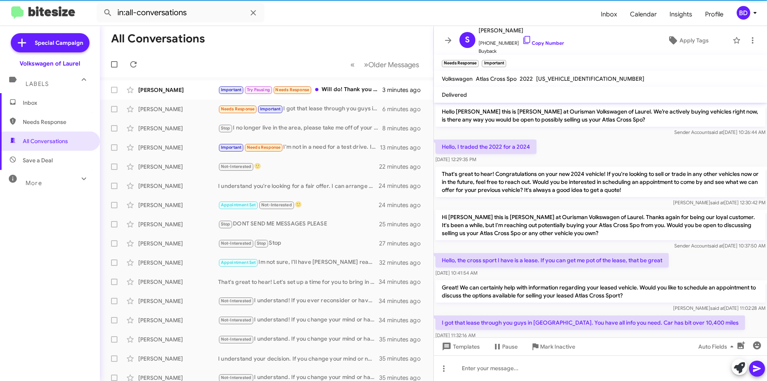
scroll to position [18, 0]
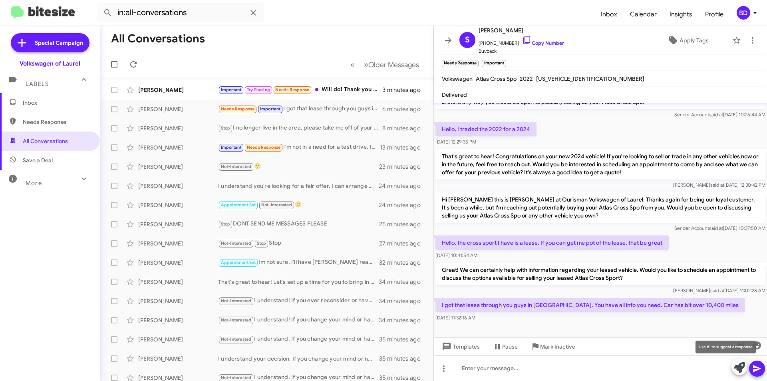
click at [737, 368] on icon at bounding box center [739, 367] width 11 height 11
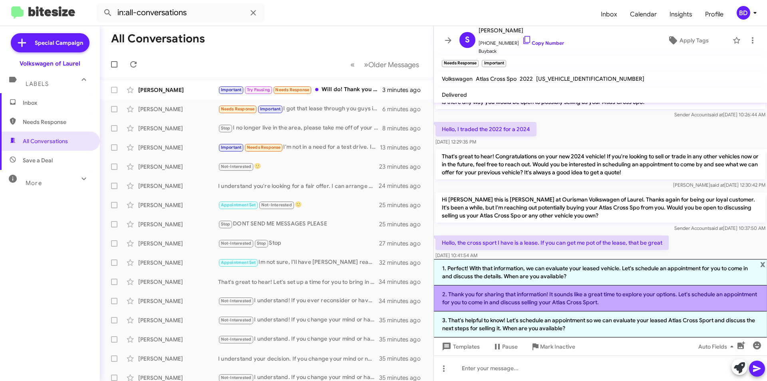
click at [544, 297] on li "2. Thank you for sharing that information! It sounds like a great time to explo…" at bounding box center [600, 298] width 333 height 26
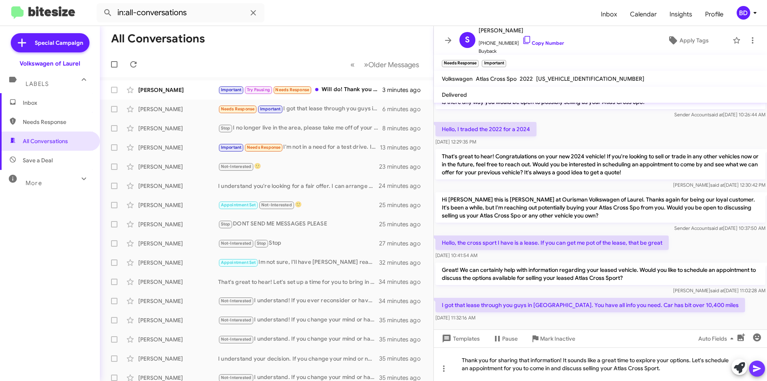
click at [758, 371] on icon at bounding box center [757, 369] width 10 height 10
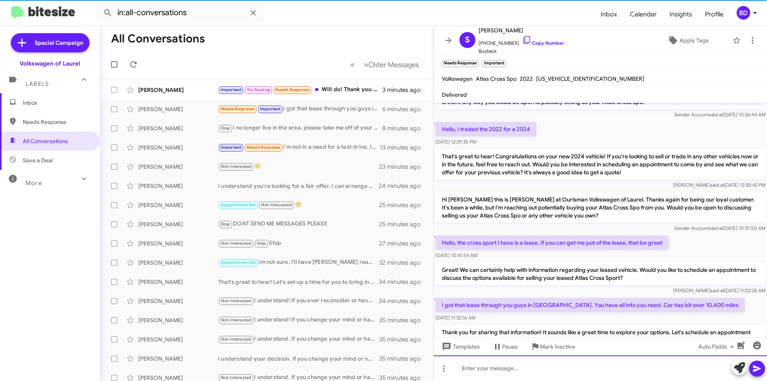
scroll to position [55, 0]
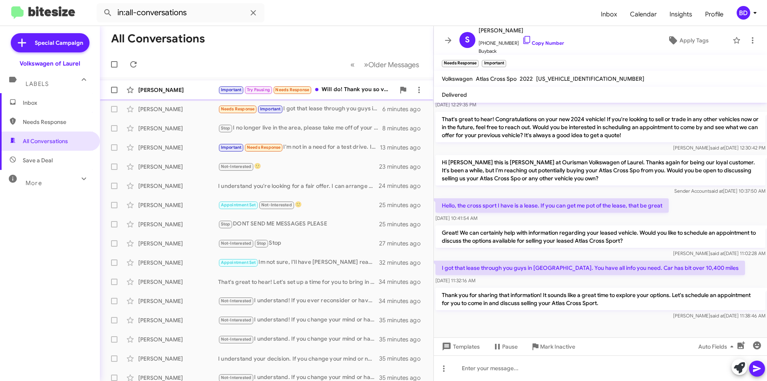
click at [336, 86] on div "Important Try Pausing Needs Response Will do! Thank you so very much have a bea…" at bounding box center [306, 89] width 177 height 9
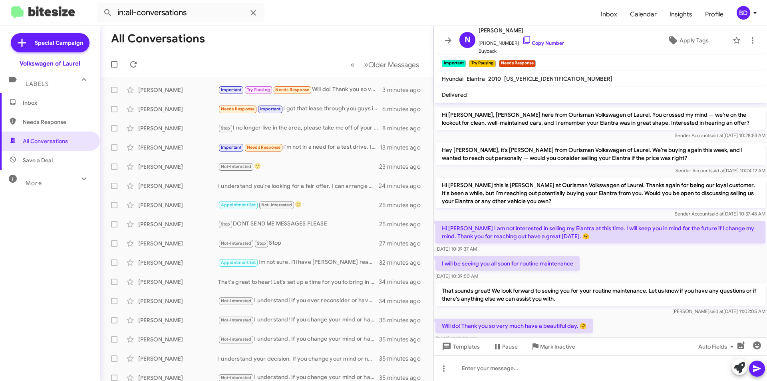
scroll to position [203, 0]
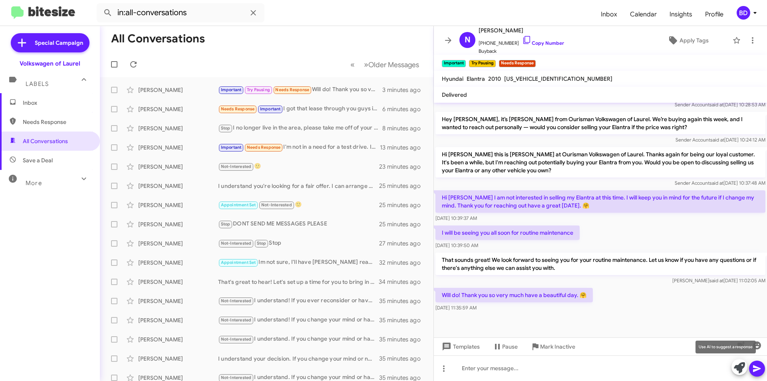
click at [739, 366] on icon at bounding box center [739, 367] width 11 height 11
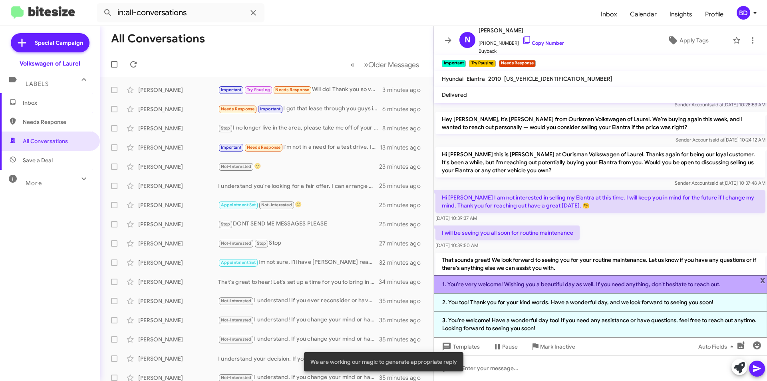
click at [579, 285] on li "1. You're very welcome! Wishing you a beautiful day as well. If you need anythi…" at bounding box center [600, 284] width 333 height 18
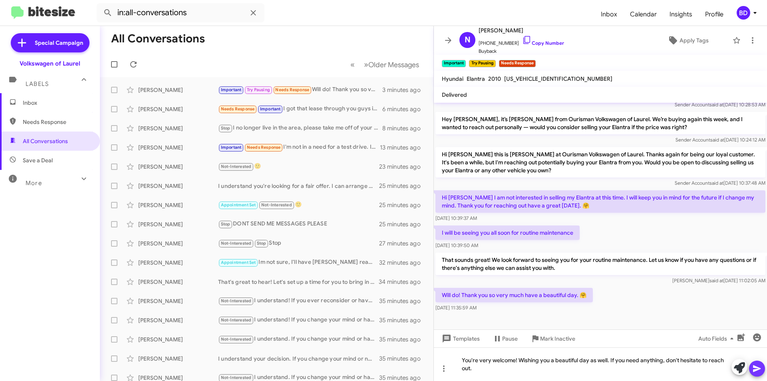
click at [757, 367] on icon at bounding box center [757, 368] width 8 height 7
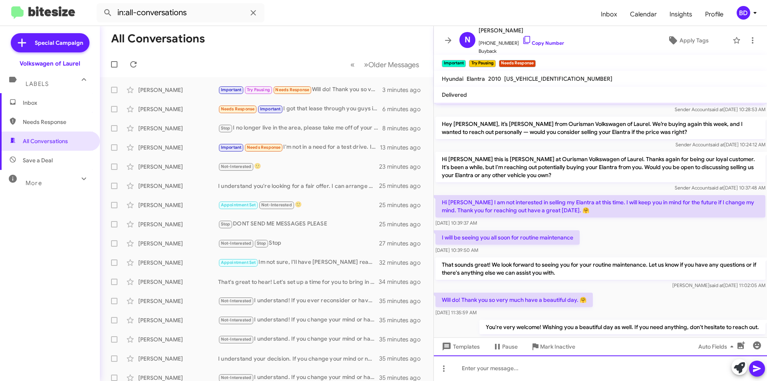
scroll to position [232, 0]
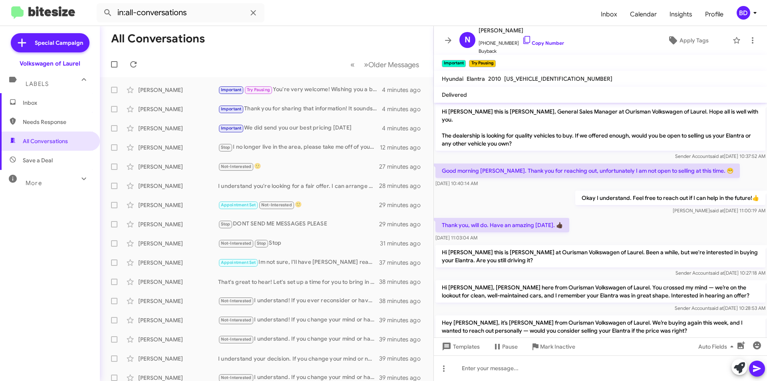
scroll to position [217, 0]
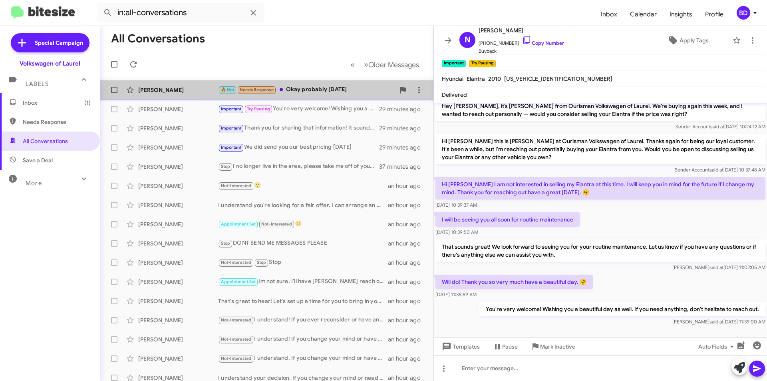
click at [328, 91] on div "🔥 Hot Needs Response Okay probably Saturday" at bounding box center [306, 89] width 177 height 9
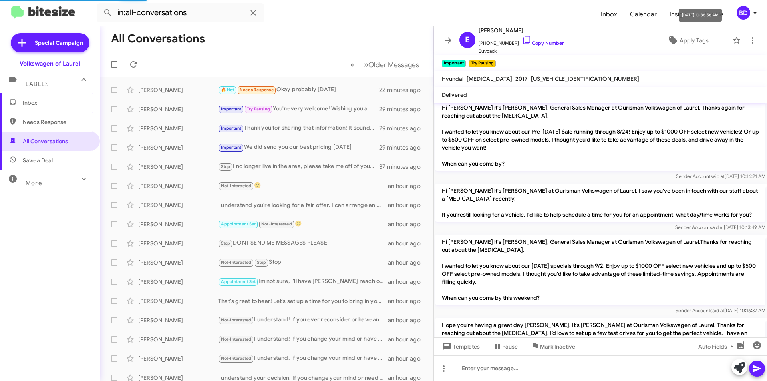
scroll to position [948, 0]
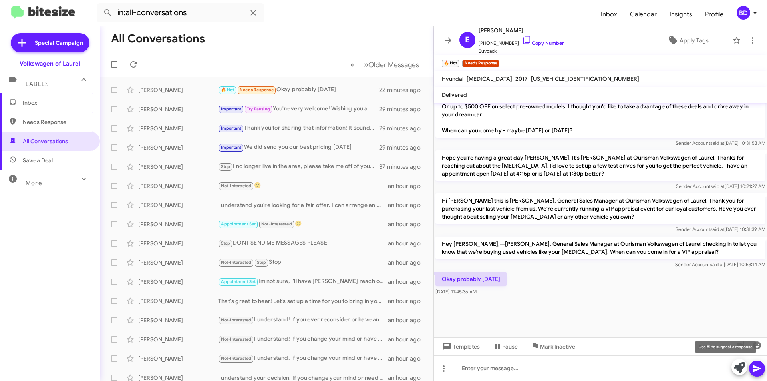
click at [741, 369] on icon at bounding box center [739, 367] width 11 height 11
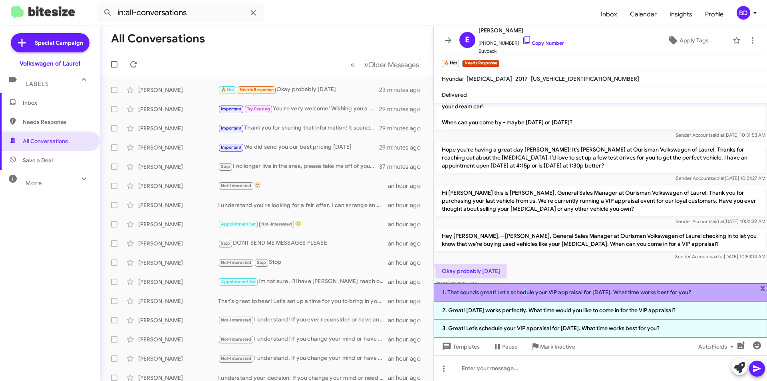
click at [521, 291] on li "1. That sounds great! Let's schedule your VIP appraisal for Saturday. What time…" at bounding box center [600, 292] width 333 height 18
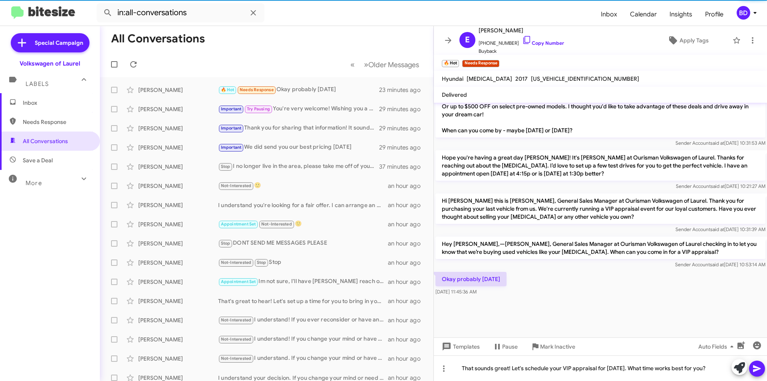
click at [759, 369] on icon at bounding box center [757, 369] width 10 height 10
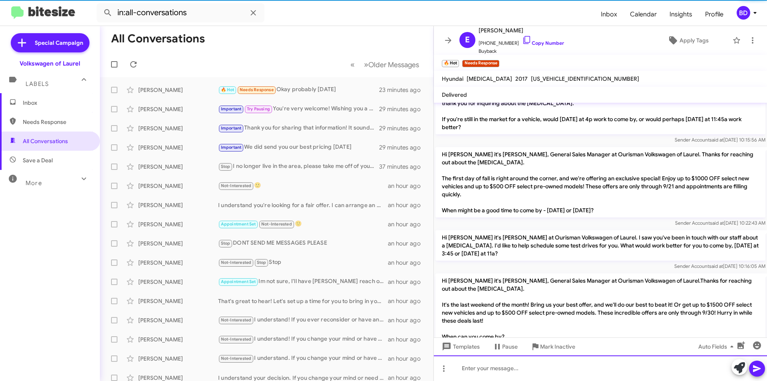
scroll to position [0, 0]
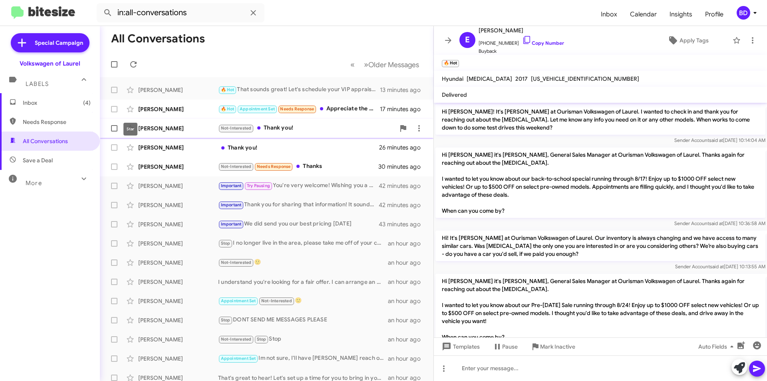
scroll to position [932, 0]
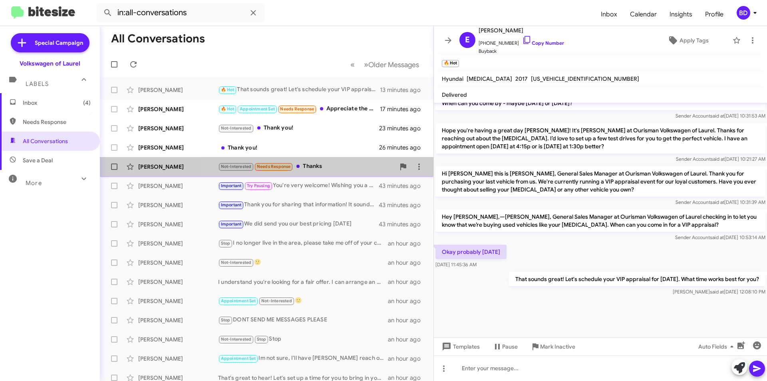
click at [322, 165] on div "Not-Interested Needs Response Thanks" at bounding box center [306, 166] width 177 height 9
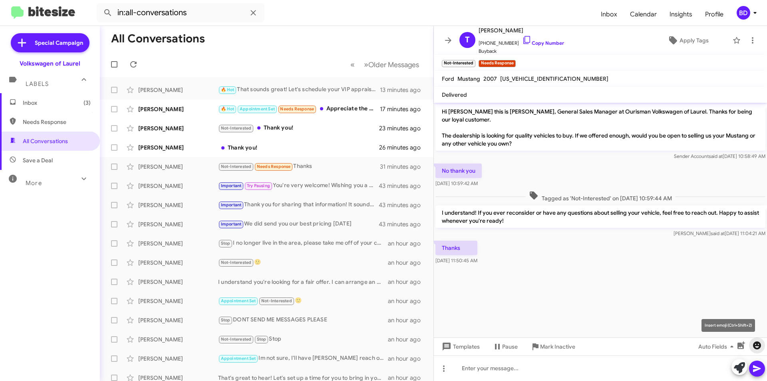
click at [758, 345] on icon "button" at bounding box center [757, 345] width 8 height 8
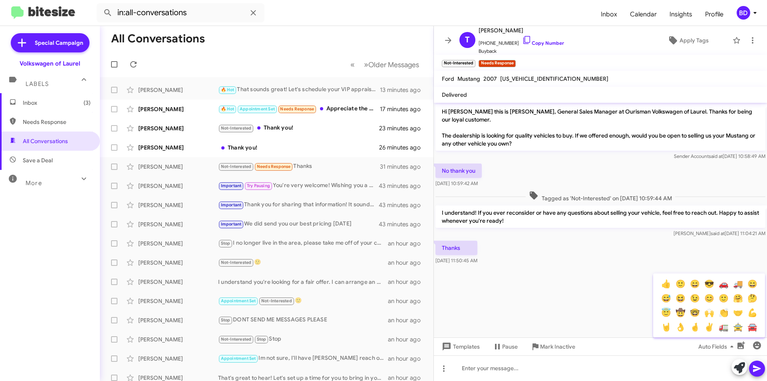
click at [684, 285] on button "🙂" at bounding box center [680, 283] width 14 height 14
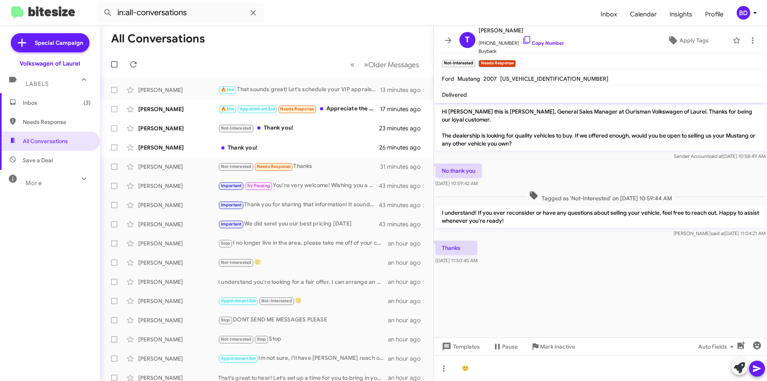
click at [758, 371] on icon at bounding box center [757, 369] width 10 height 10
click at [287, 148] on div "Thank you!" at bounding box center [306, 147] width 177 height 8
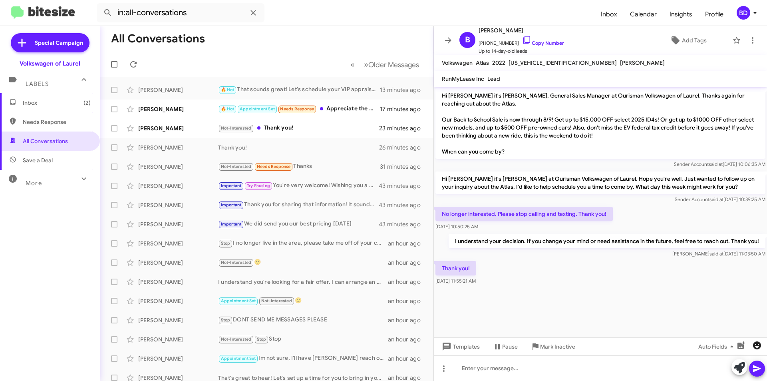
click at [761, 343] on icon "button" at bounding box center [757, 345] width 10 height 10
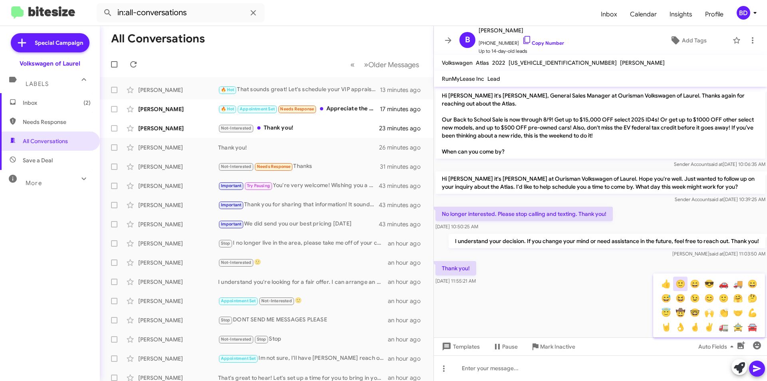
click at [682, 286] on button "🙂" at bounding box center [680, 283] width 14 height 14
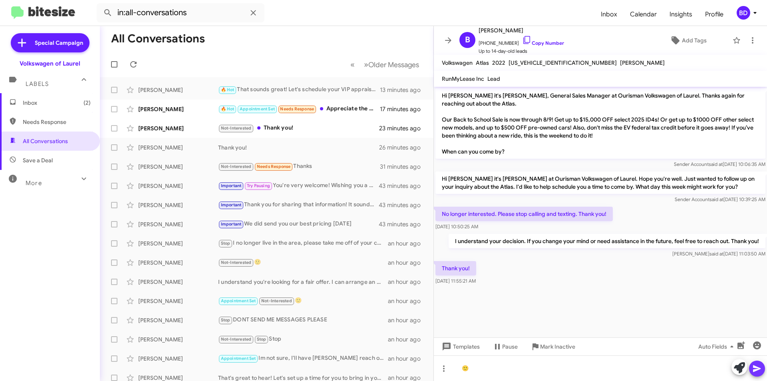
click at [754, 368] on icon at bounding box center [757, 368] width 8 height 7
click at [312, 131] on div "Not-Interested Thank you!" at bounding box center [306, 127] width 177 height 9
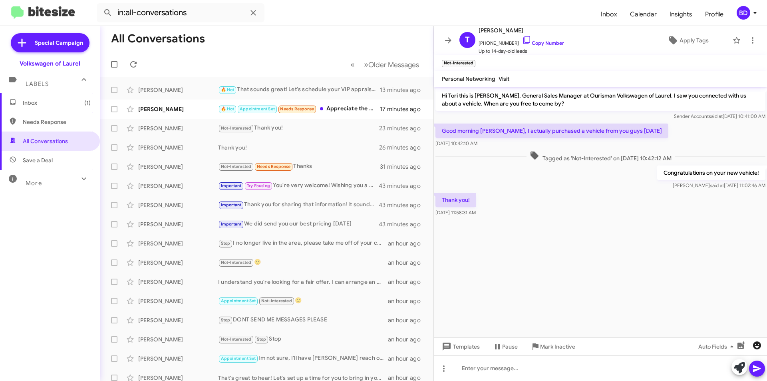
click at [756, 342] on icon "button" at bounding box center [757, 345] width 8 height 8
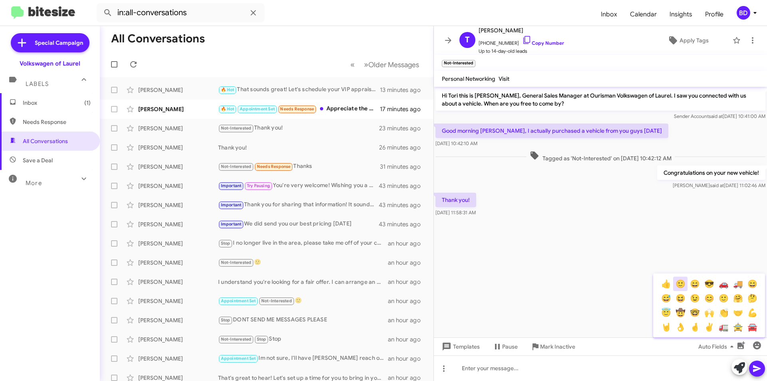
click at [681, 285] on button "🙂" at bounding box center [680, 283] width 14 height 14
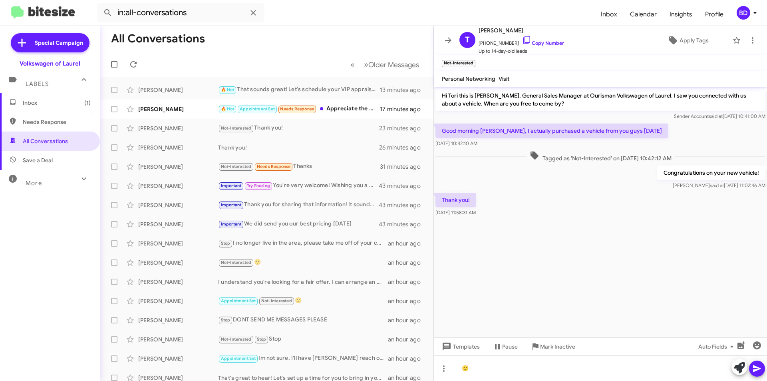
click at [755, 367] on icon at bounding box center [757, 368] width 8 height 7
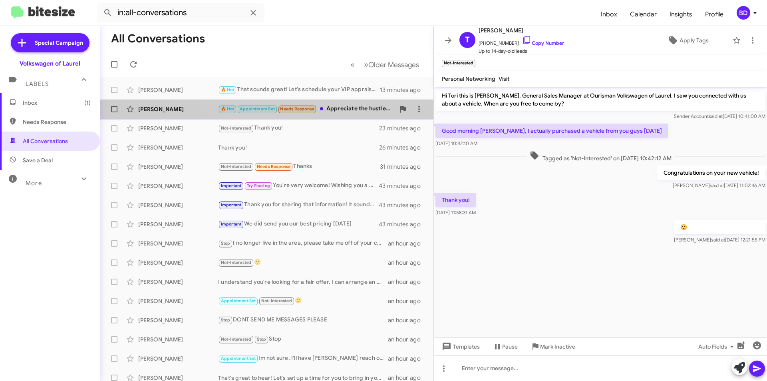
drag, startPoint x: 338, startPoint y: 111, endPoint x: 346, endPoint y: 111, distance: 8.4
click at [338, 110] on div "🔥 Hot Appointment Set Needs Response Appreciate the hustle but you guys sold it…" at bounding box center [306, 108] width 177 height 9
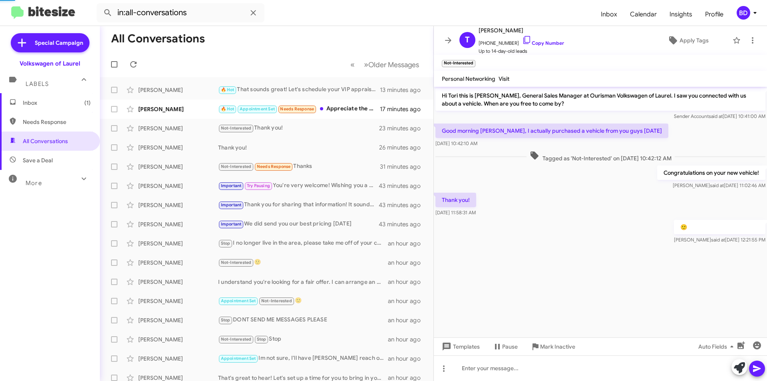
scroll to position [896, 0]
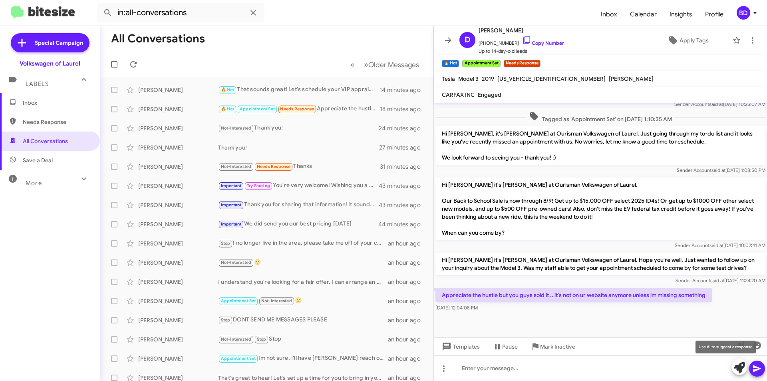
click at [737, 369] on icon at bounding box center [739, 367] width 11 height 11
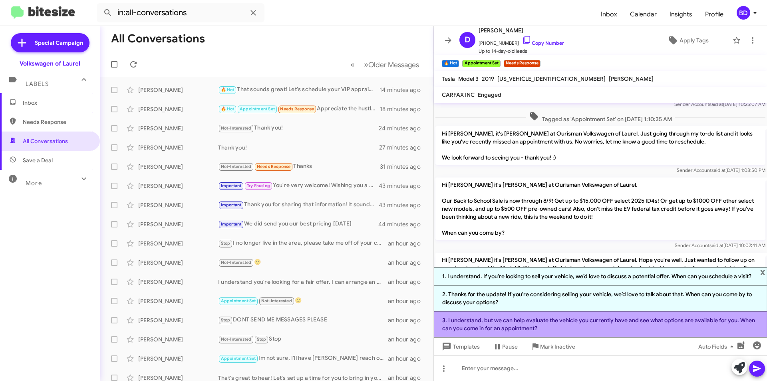
click at [580, 324] on li "3. I understand, but we can help evaluate the vehicle you currently have and se…" at bounding box center [600, 324] width 333 height 26
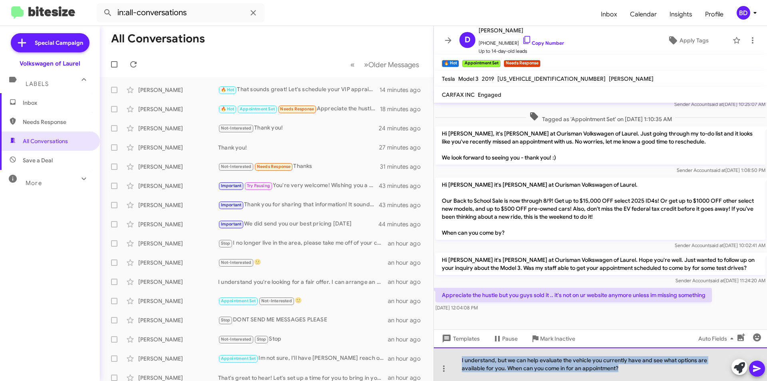
drag, startPoint x: 462, startPoint y: 360, endPoint x: 608, endPoint y: 371, distance: 146.2
click at [609, 370] on div "I understand, but we can help evaluate the vehicle you currently have and see w…" at bounding box center [600, 364] width 333 height 34
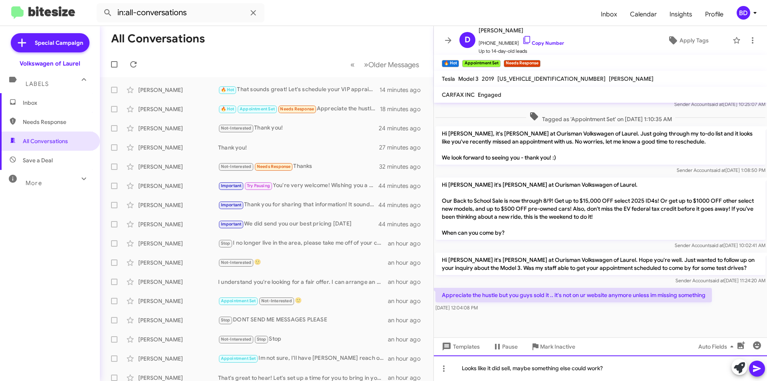
click at [652, 370] on div "Looks like it did sell, maybe something else could work?" at bounding box center [600, 368] width 333 height 26
click at [757, 367] on icon at bounding box center [757, 368] width 8 height 7
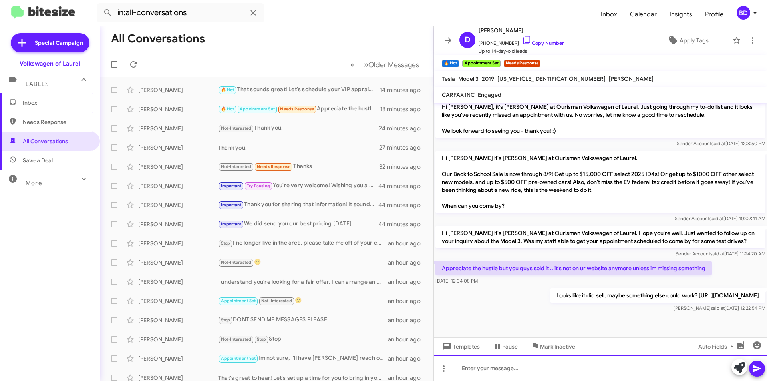
scroll to position [1283, 0]
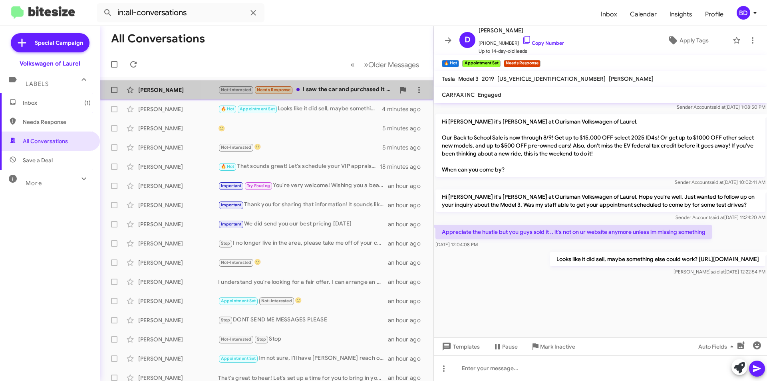
click at [343, 91] on div "Not-Interested Needs Response I saw the car and purchased it the same day. Ever…" at bounding box center [306, 89] width 177 height 9
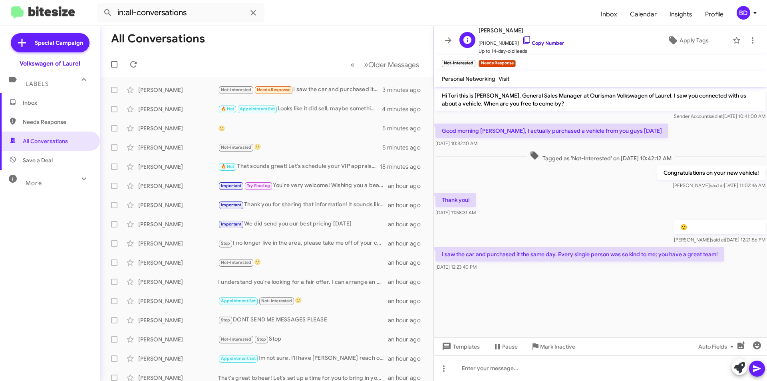
click at [549, 42] on link "Copy Number" at bounding box center [543, 43] width 42 height 6
click at [739, 366] on icon at bounding box center [739, 367] width 11 height 11
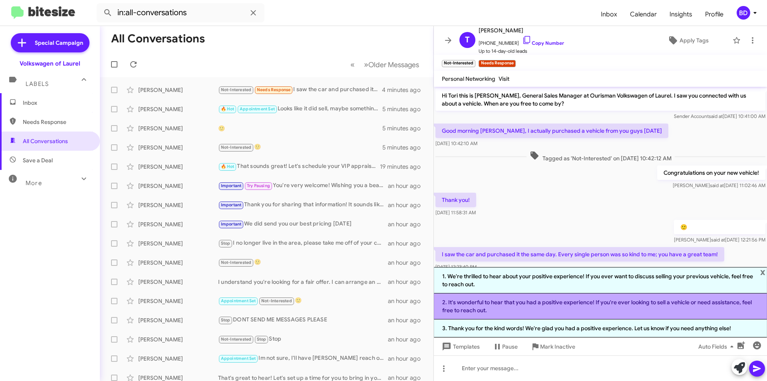
click at [594, 305] on li "2. It's wonderful to hear that you had a positive experience! If you're ever lo…" at bounding box center [600, 306] width 333 height 26
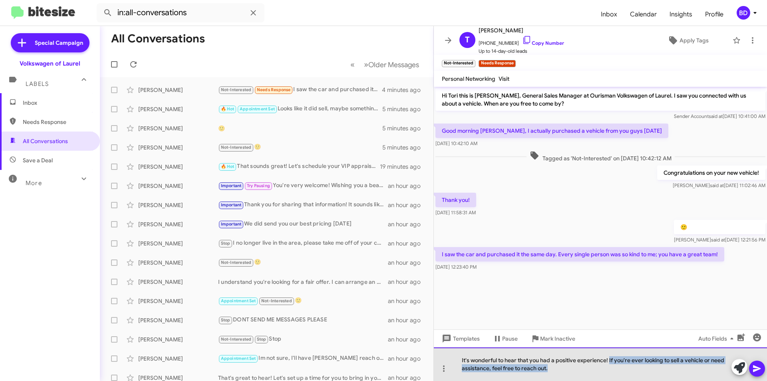
drag, startPoint x: 609, startPoint y: 360, endPoint x: 622, endPoint y: 371, distance: 17.0
click at [622, 371] on div "It's wonderful to hear that you had a positive experience! If you're ever looki…" at bounding box center [600, 364] width 333 height 34
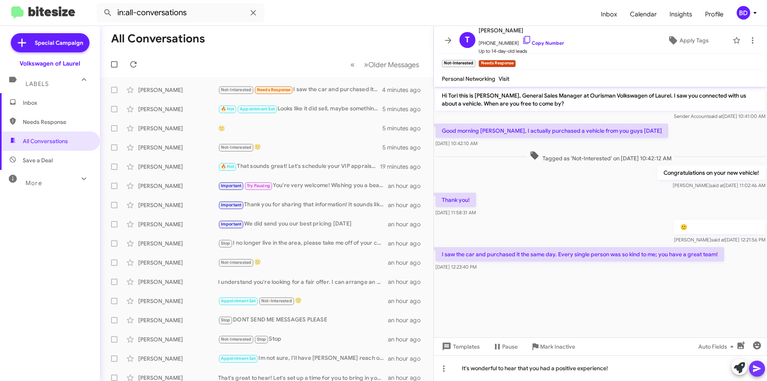
click at [755, 371] on icon at bounding box center [757, 369] width 10 height 10
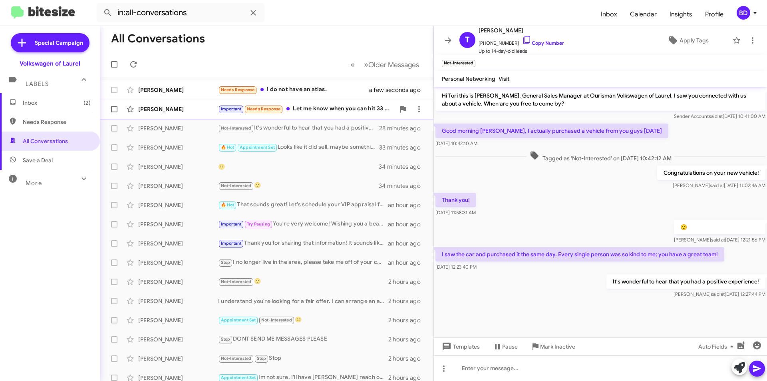
click at [314, 107] on div "Important Needs Response Let me know when you can hit 33 out the door" at bounding box center [306, 108] width 177 height 9
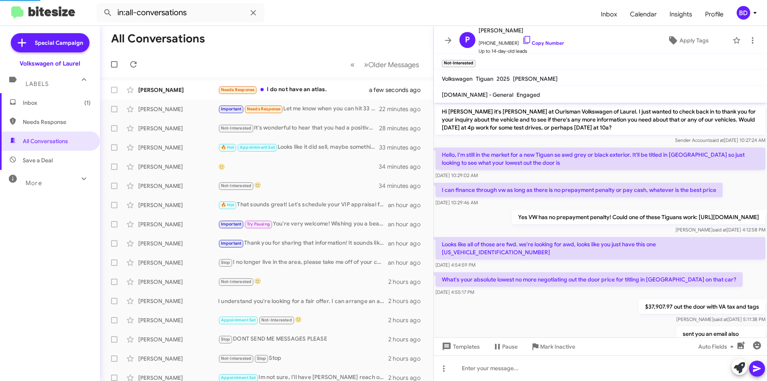
scroll to position [370, 0]
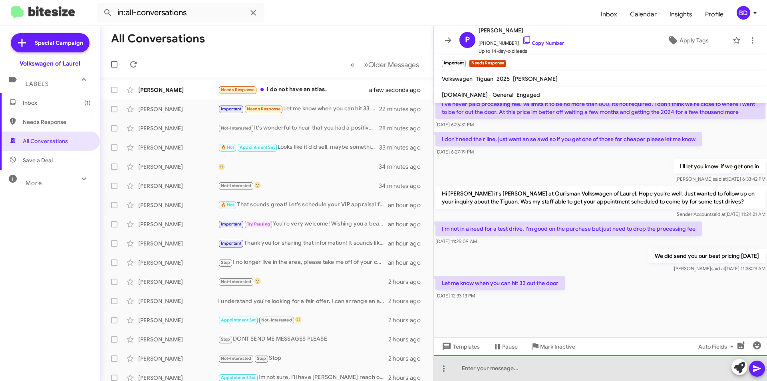
click at [525, 366] on div at bounding box center [600, 368] width 333 height 26
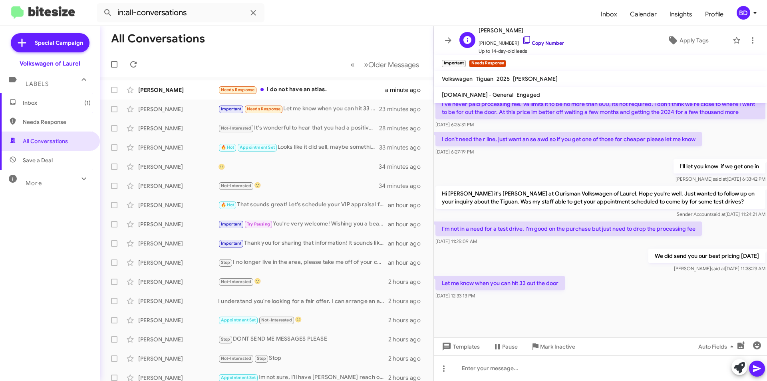
drag, startPoint x: 550, startPoint y: 40, endPoint x: 507, endPoint y: 43, distance: 43.6
click at [550, 40] on link "Copy Number" at bounding box center [543, 43] width 42 height 6
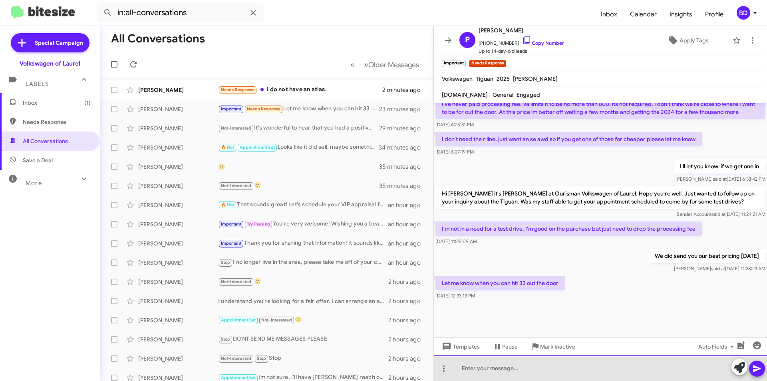
click at [490, 370] on div at bounding box center [600, 368] width 333 height 26
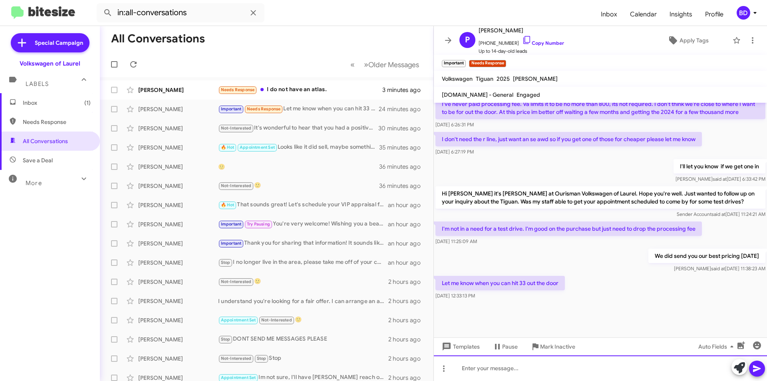
click at [483, 369] on div at bounding box center [600, 368] width 333 height 26
click at [759, 366] on icon at bounding box center [757, 369] width 10 height 10
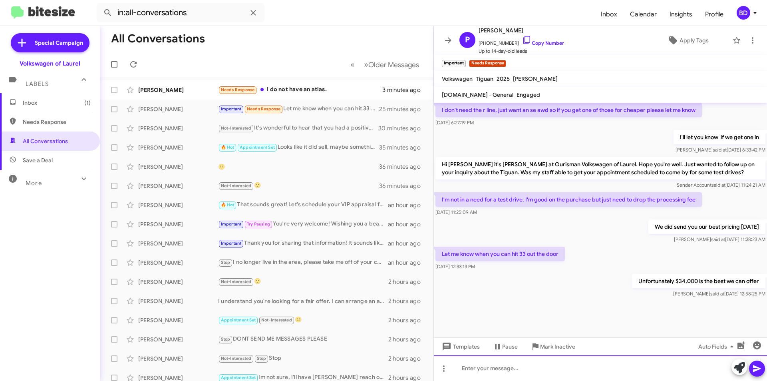
scroll to position [399, 0]
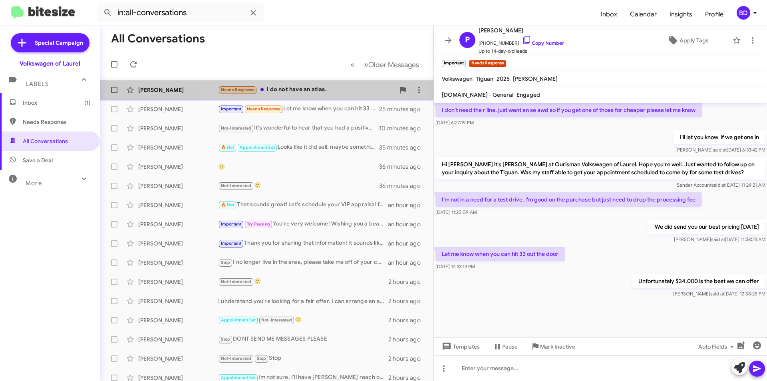
click at [309, 89] on div "Needs Response I do not have an atlas." at bounding box center [306, 89] width 177 height 9
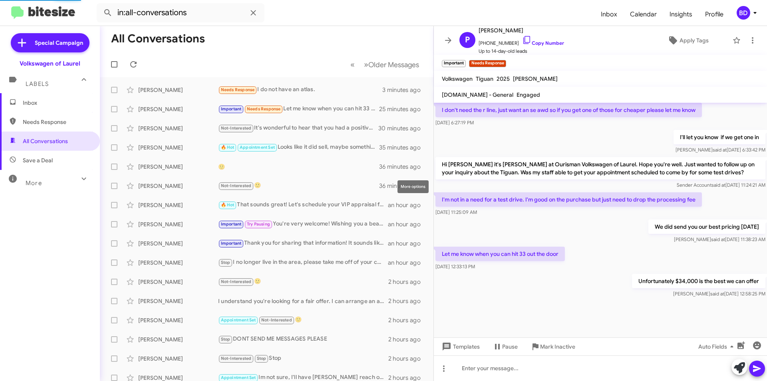
scroll to position [66, 0]
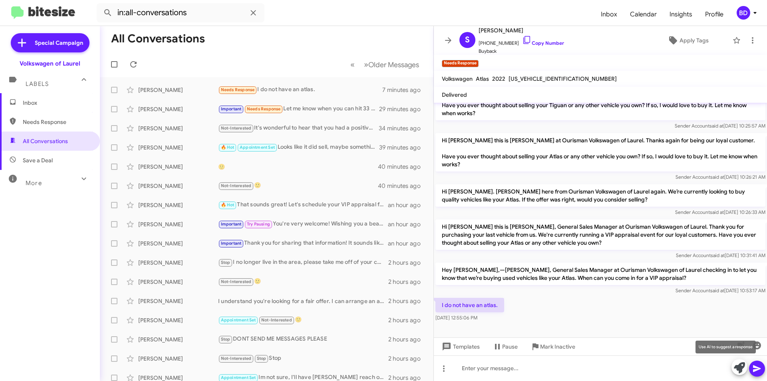
click at [738, 365] on icon at bounding box center [739, 367] width 11 height 11
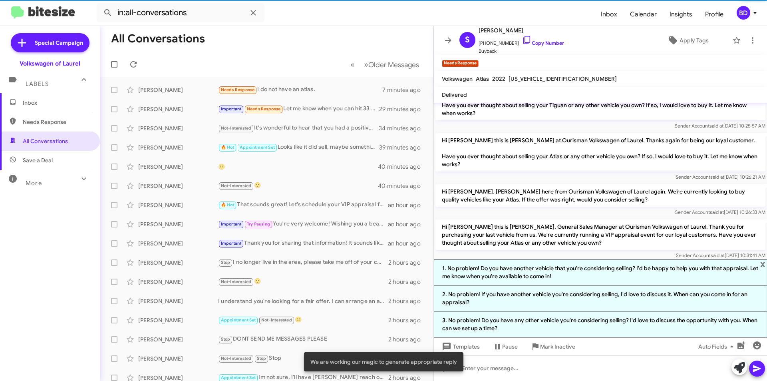
scroll to position [144, 0]
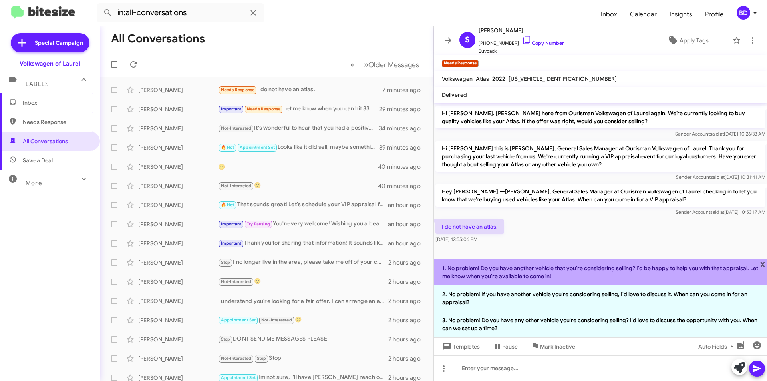
click at [576, 273] on li "1. No problem! Do you have another vehicle that you're considering selling? I'd…" at bounding box center [600, 272] width 333 height 26
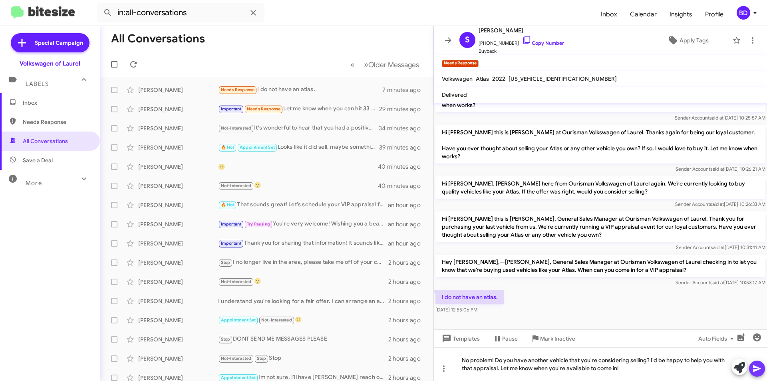
click at [757, 368] on icon at bounding box center [757, 369] width 10 height 10
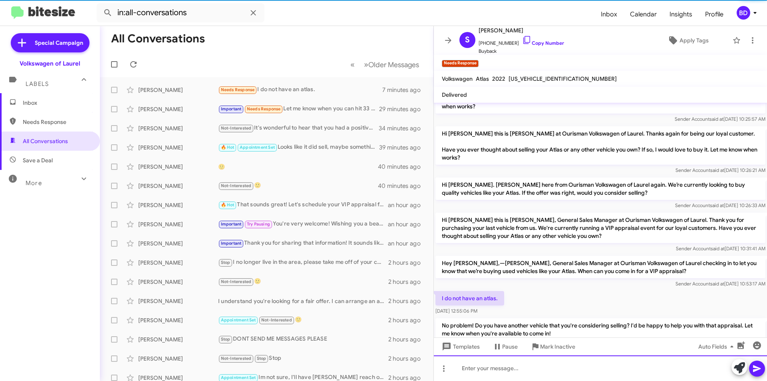
scroll to position [103, 0]
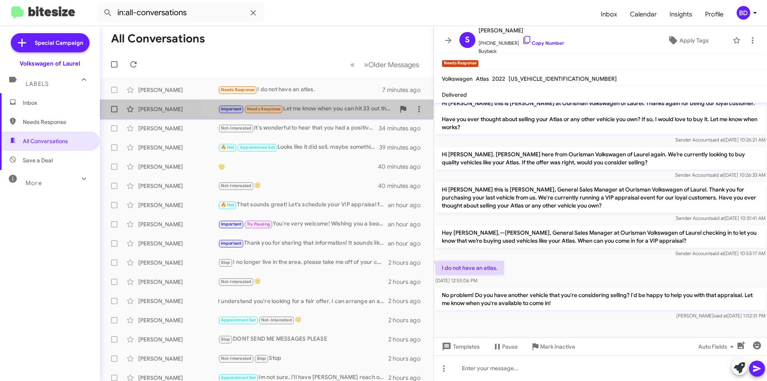
click at [320, 109] on div "Important Needs Response Let me know when you can hit 33 out the door" at bounding box center [306, 108] width 177 height 9
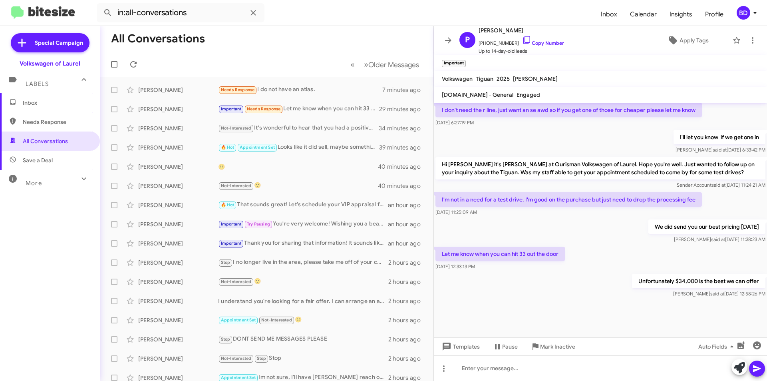
scroll to position [399, 0]
click at [314, 92] on div "Needs Response I do not have an atlas." at bounding box center [306, 89] width 177 height 9
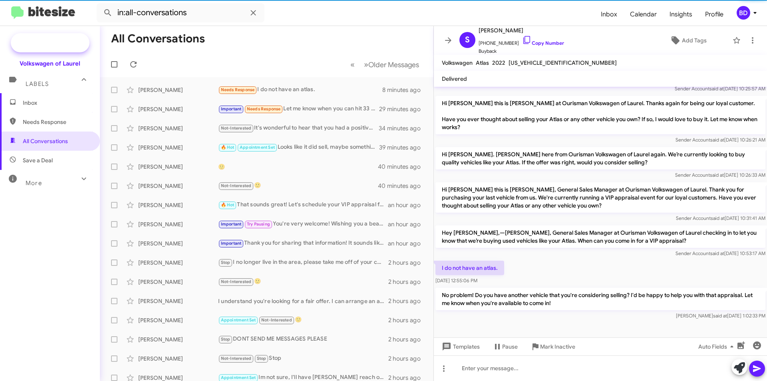
scroll to position [87, 0]
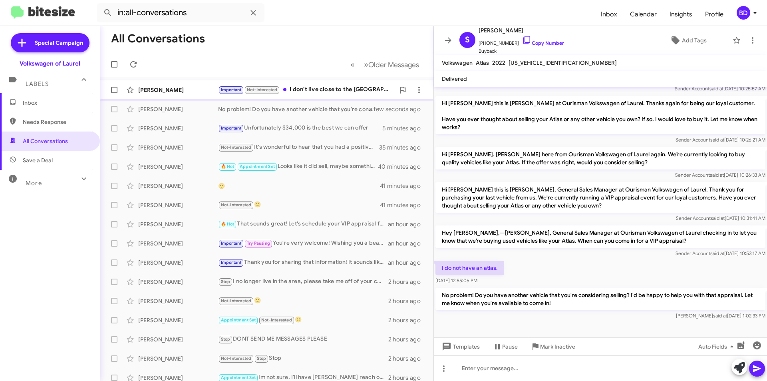
click at [311, 93] on div "Important Not-Interested I don't live close to the Laurel, MD area, I'm find st…" at bounding box center [306, 89] width 177 height 9
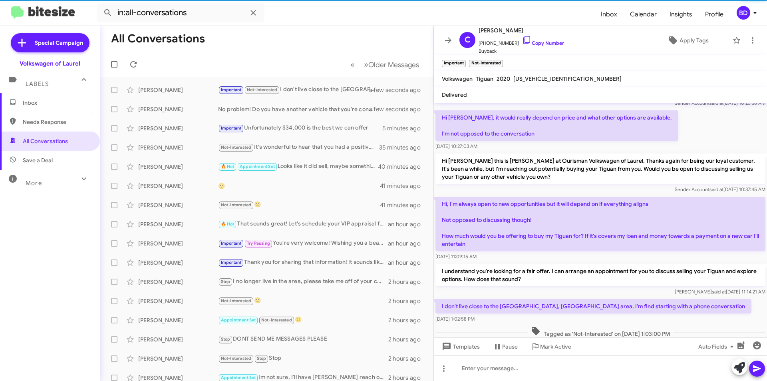
scroll to position [69, 0]
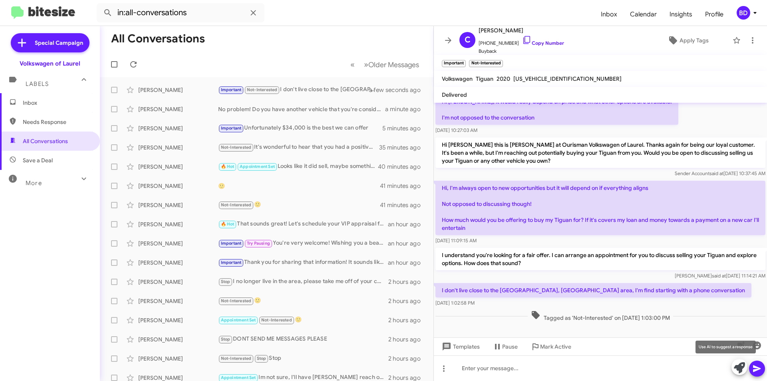
click at [739, 366] on icon at bounding box center [739, 367] width 11 height 11
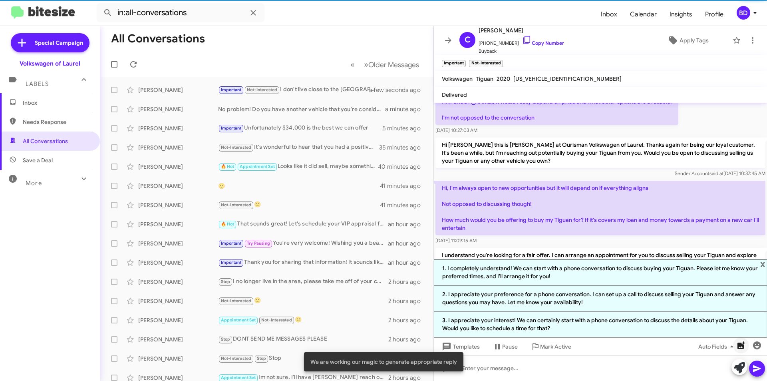
scroll to position [147, 0]
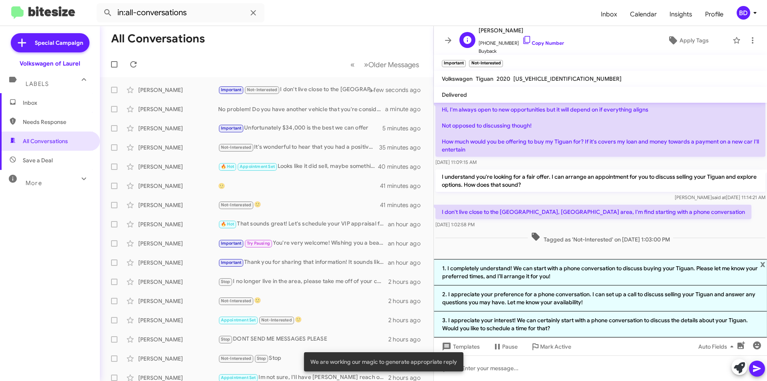
drag, startPoint x: 544, startPoint y: 42, endPoint x: 537, endPoint y: 48, distance: 8.9
click at [544, 42] on link "Copy Number" at bounding box center [543, 43] width 42 height 6
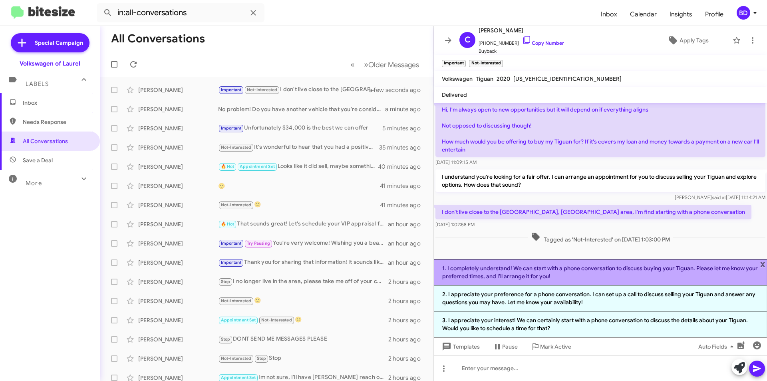
click at [527, 275] on li "1. I completely understand! We can start with a phone conversation to discuss b…" at bounding box center [600, 272] width 333 height 26
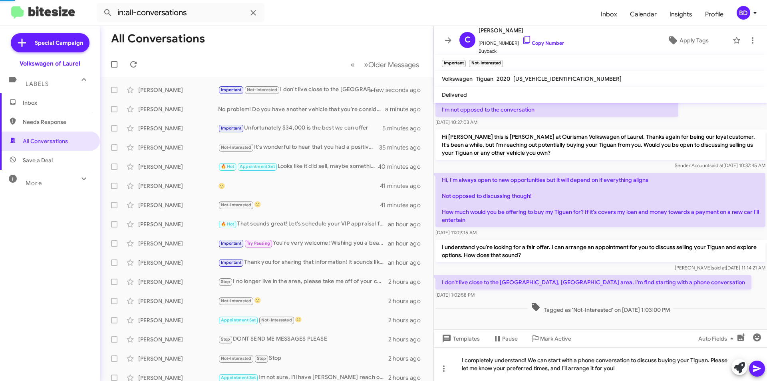
scroll to position [77, 0]
click at [758, 367] on icon at bounding box center [757, 369] width 10 height 10
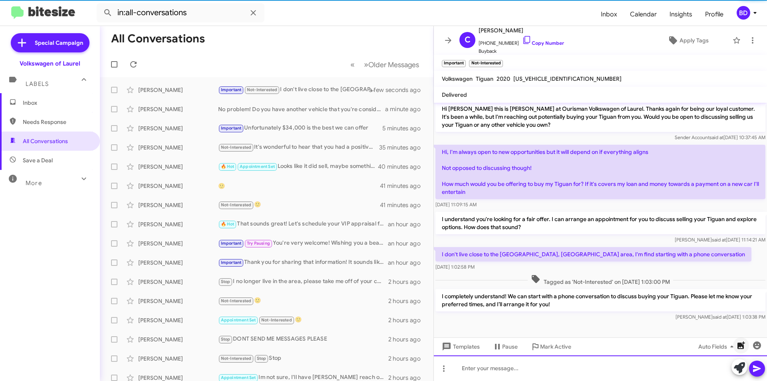
scroll to position [106, 0]
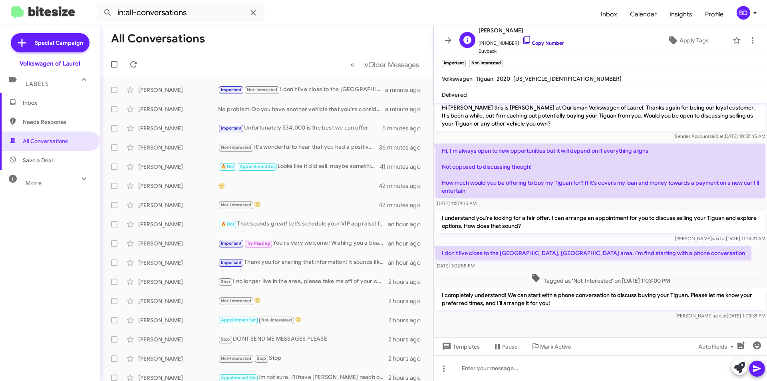
click at [536, 44] on link "Copy Number" at bounding box center [543, 43] width 42 height 6
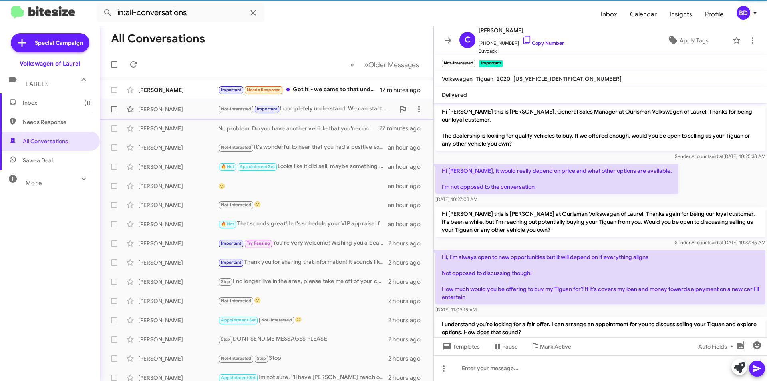
scroll to position [90, 0]
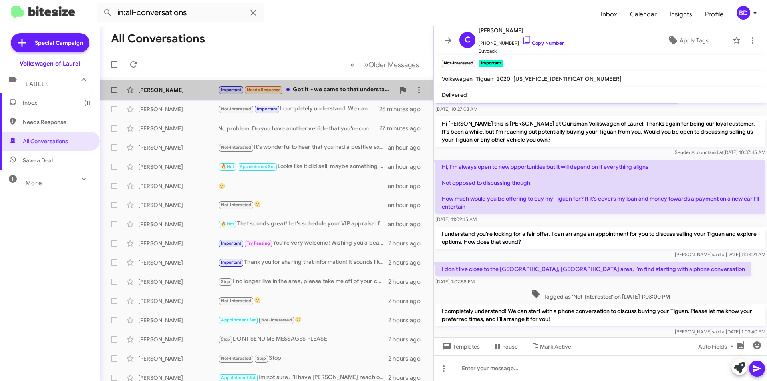
click at [343, 89] on div "Important Needs Response Got it - we came to that understanding yesterday. As I…" at bounding box center [306, 89] width 177 height 9
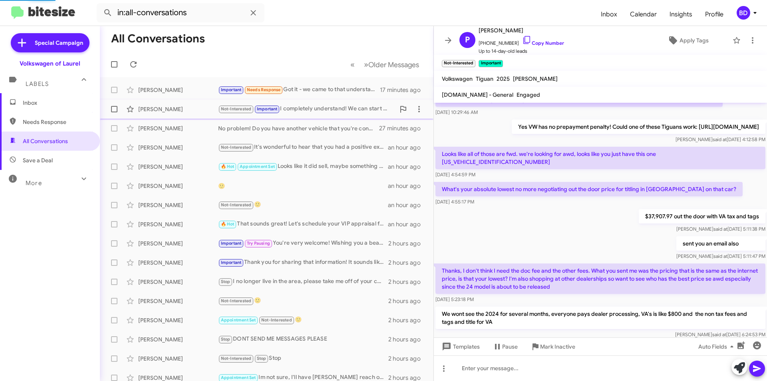
scroll to position [437, 0]
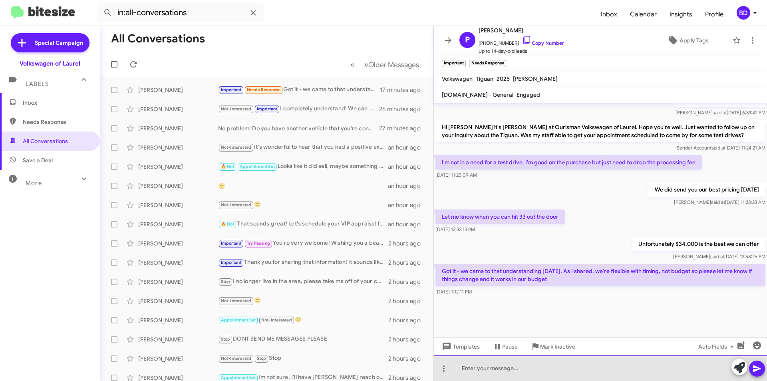
click at [546, 366] on div at bounding box center [600, 368] width 333 height 26
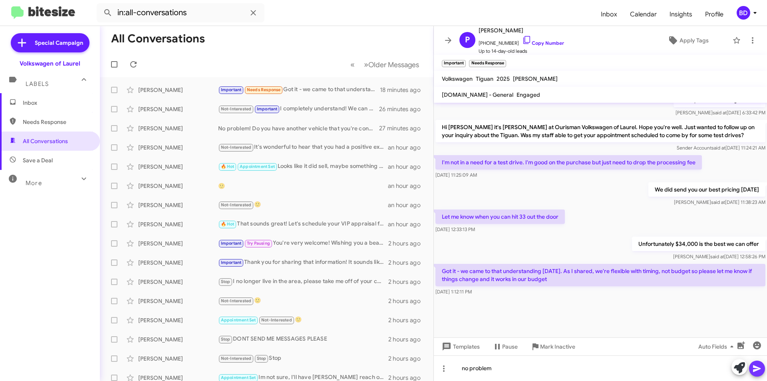
click at [757, 369] on icon at bounding box center [757, 368] width 8 height 7
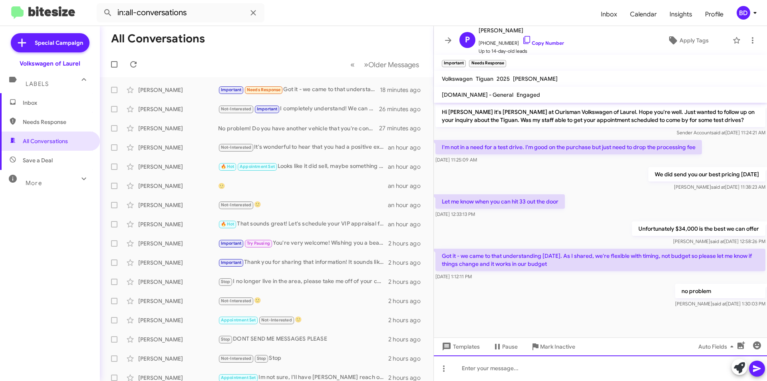
scroll to position [466, 0]
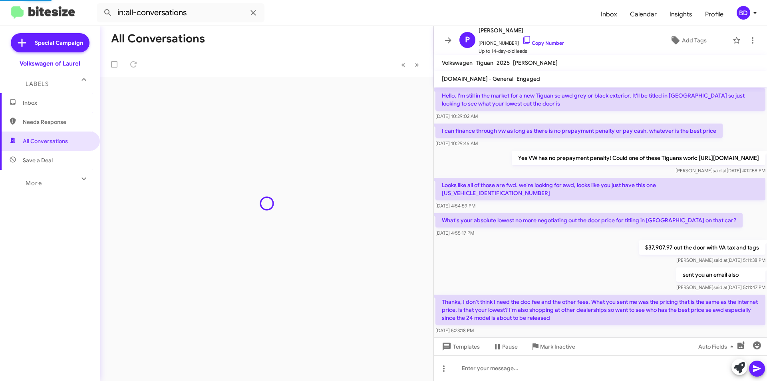
scroll to position [405, 0]
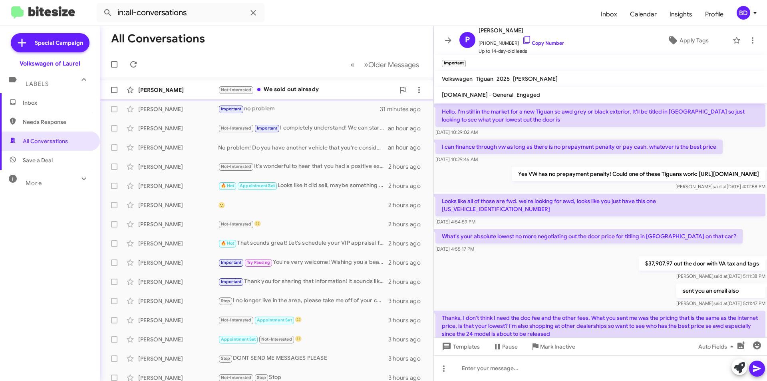
scroll to position [405, 0]
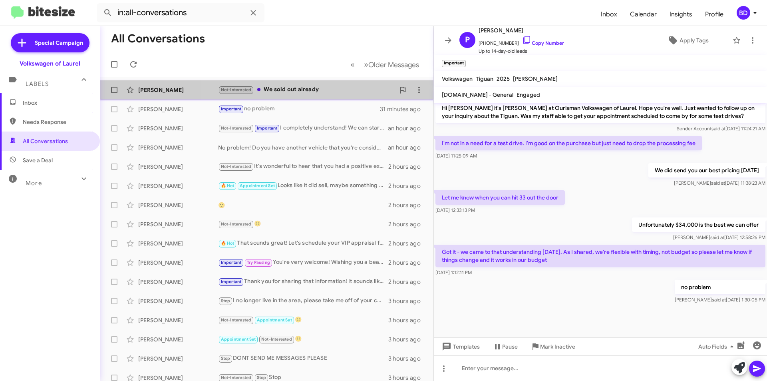
click at [324, 87] on div "Not-Interested We sold out already" at bounding box center [306, 89] width 177 height 9
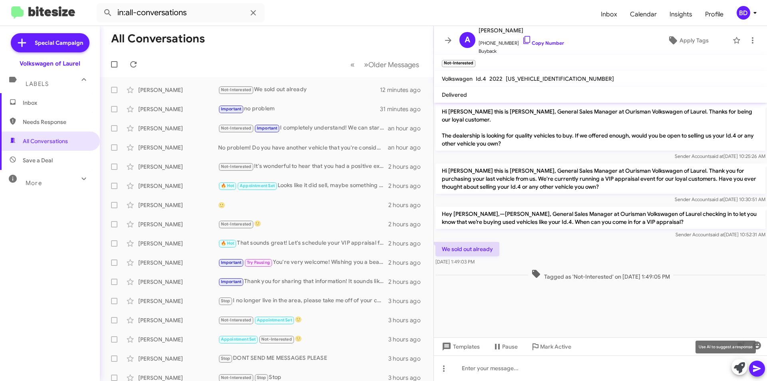
click at [746, 366] on button at bounding box center [739, 367] width 16 height 16
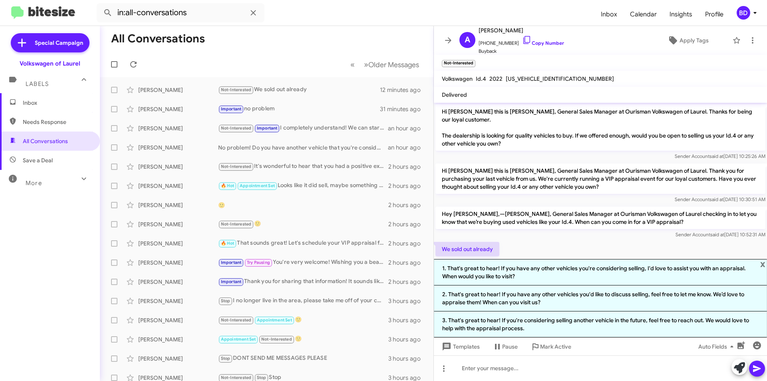
click at [568, 272] on li "1. That's great to hear! If you have any other vehicles you're considering sell…" at bounding box center [600, 272] width 333 height 26
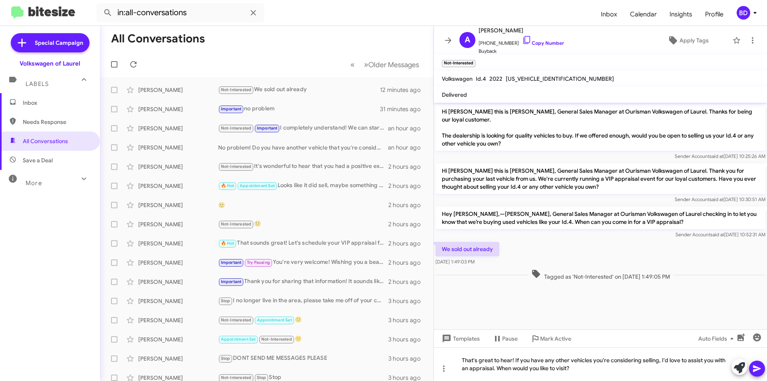
click at [761, 372] on icon at bounding box center [757, 369] width 10 height 10
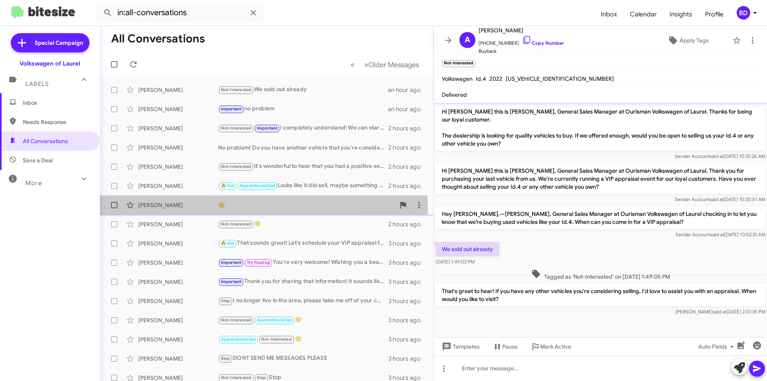
click at [242, 208] on div "🙂" at bounding box center [306, 205] width 177 height 8
